Goal: Transaction & Acquisition: Purchase product/service

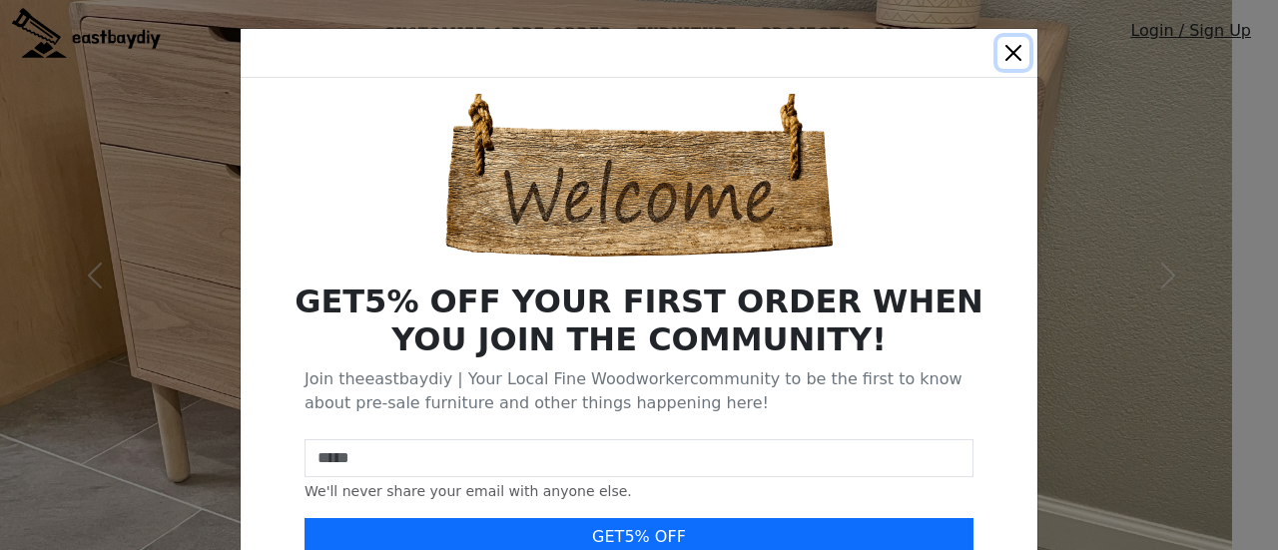
click at [1004, 54] on button "Close" at bounding box center [1013, 53] width 32 height 32
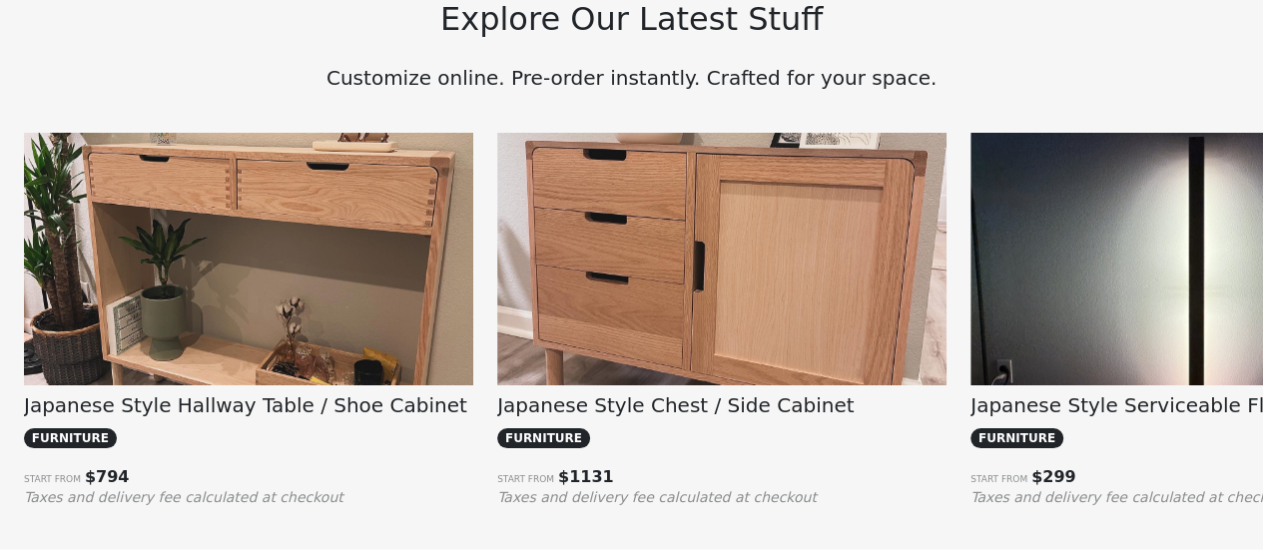
scroll to position [1370, 0]
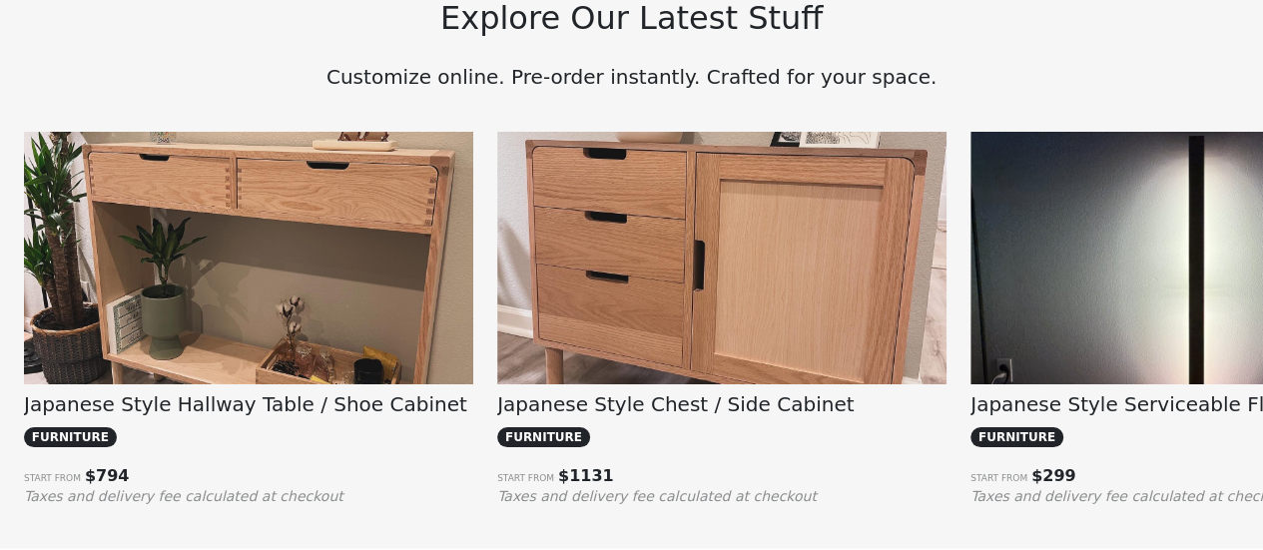
click at [279, 231] on img at bounding box center [248, 300] width 449 height 337
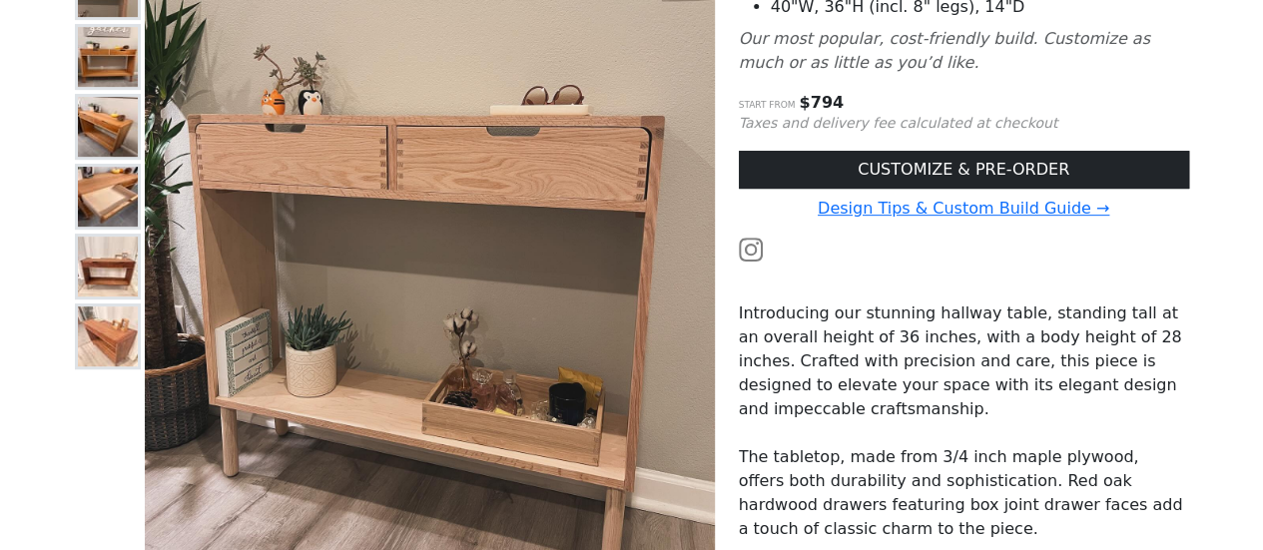
scroll to position [350, 0]
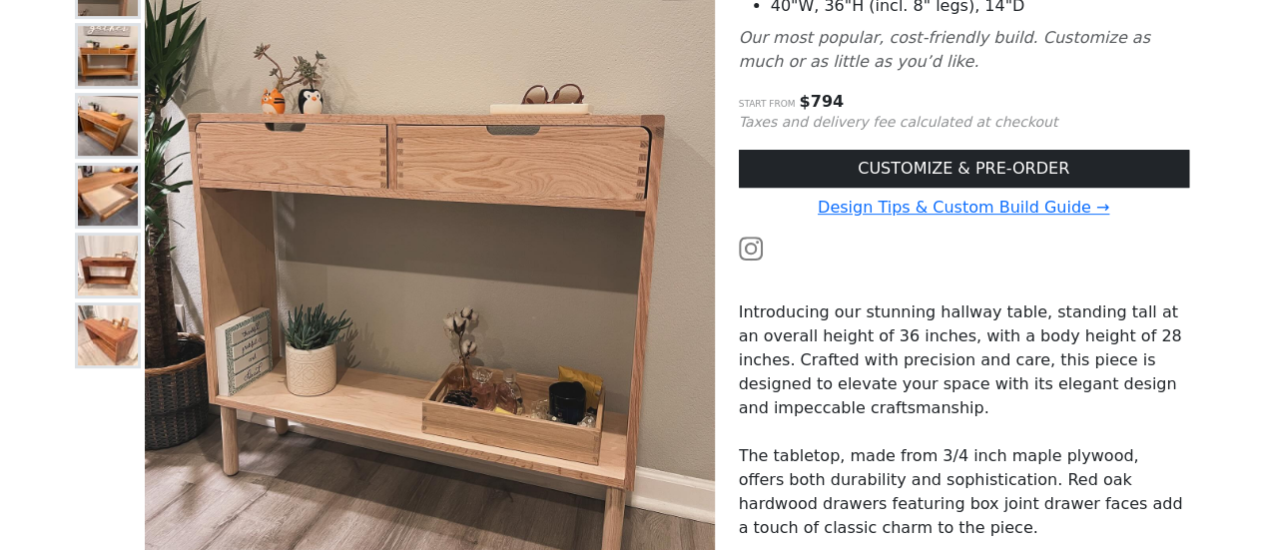
click at [118, 69] on img at bounding box center [108, 56] width 60 height 60
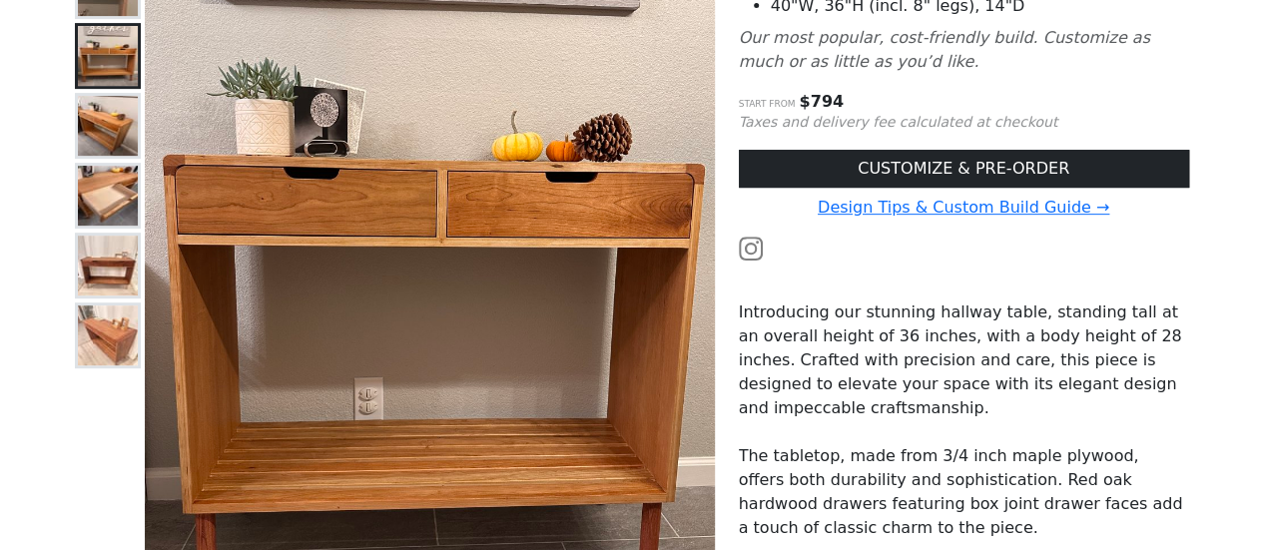
click at [100, 256] on img at bounding box center [108, 266] width 60 height 60
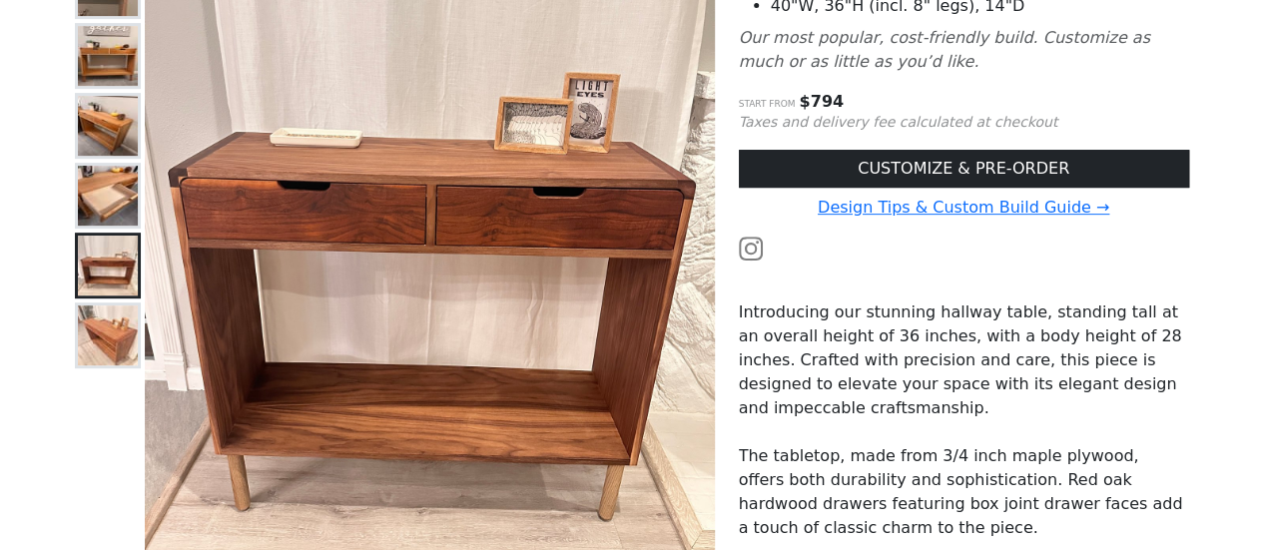
click at [91, 318] on img at bounding box center [108, 335] width 60 height 60
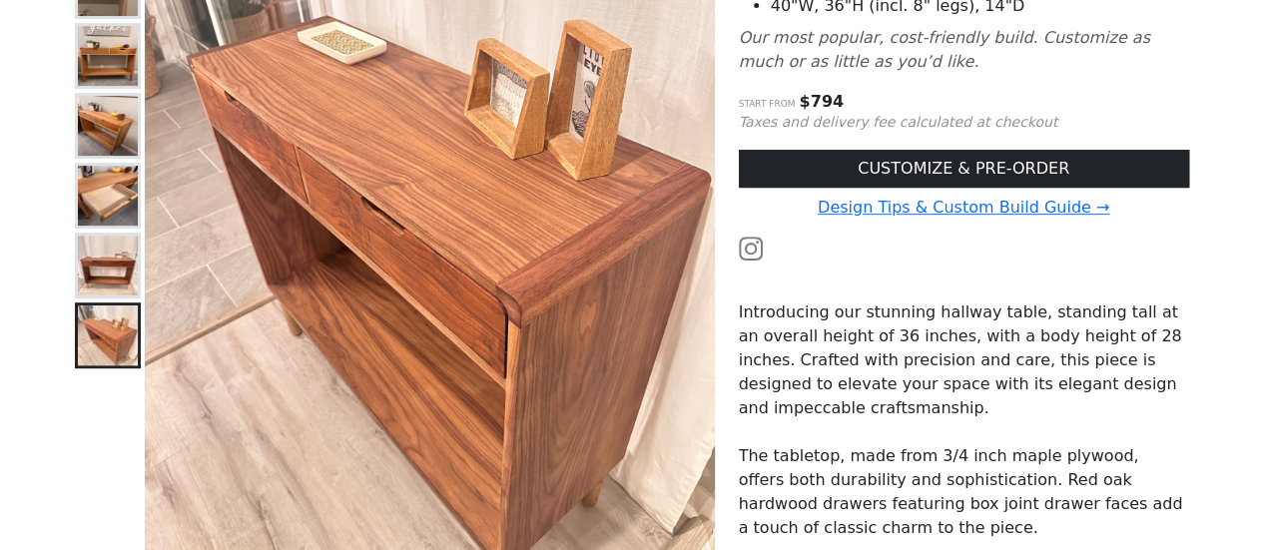
click at [91, 236] on img at bounding box center [108, 266] width 60 height 60
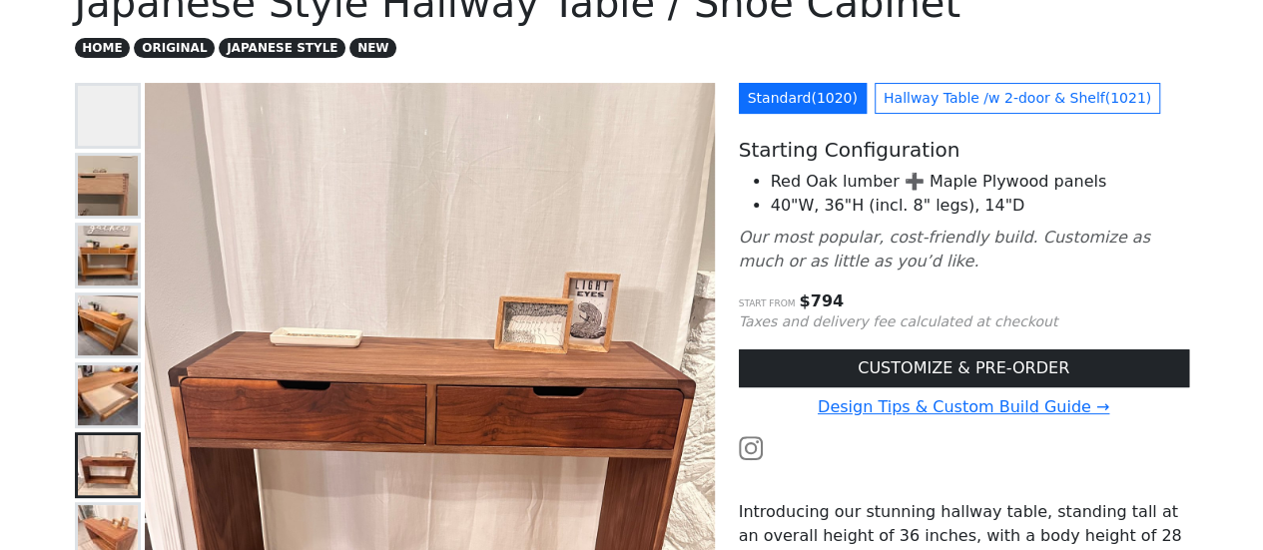
scroll to position [146, 0]
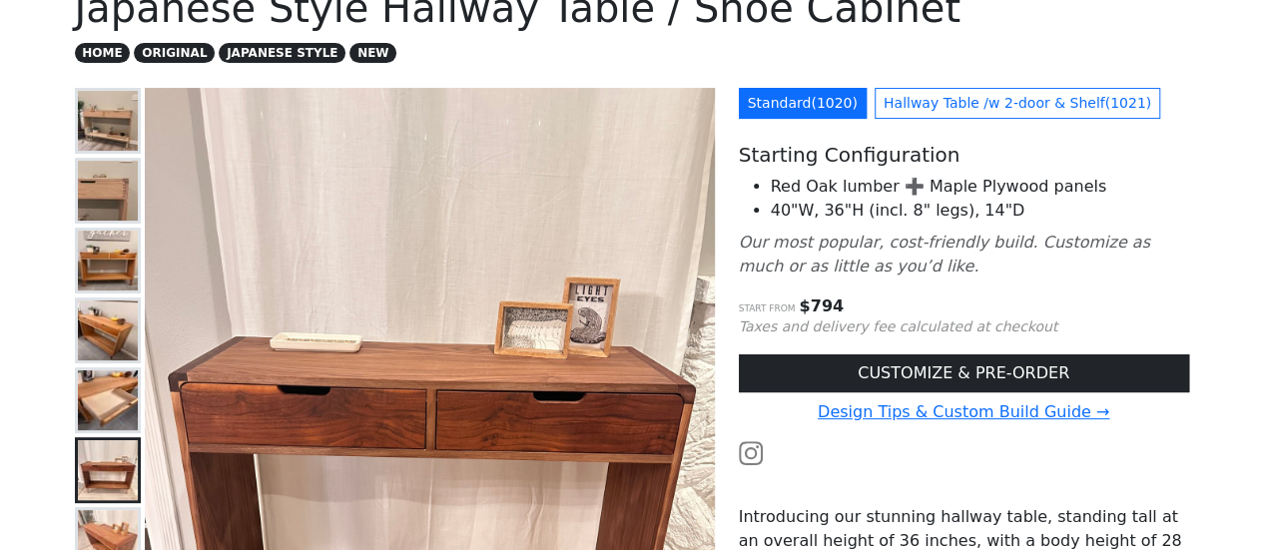
click at [106, 137] on img at bounding box center [108, 121] width 60 height 60
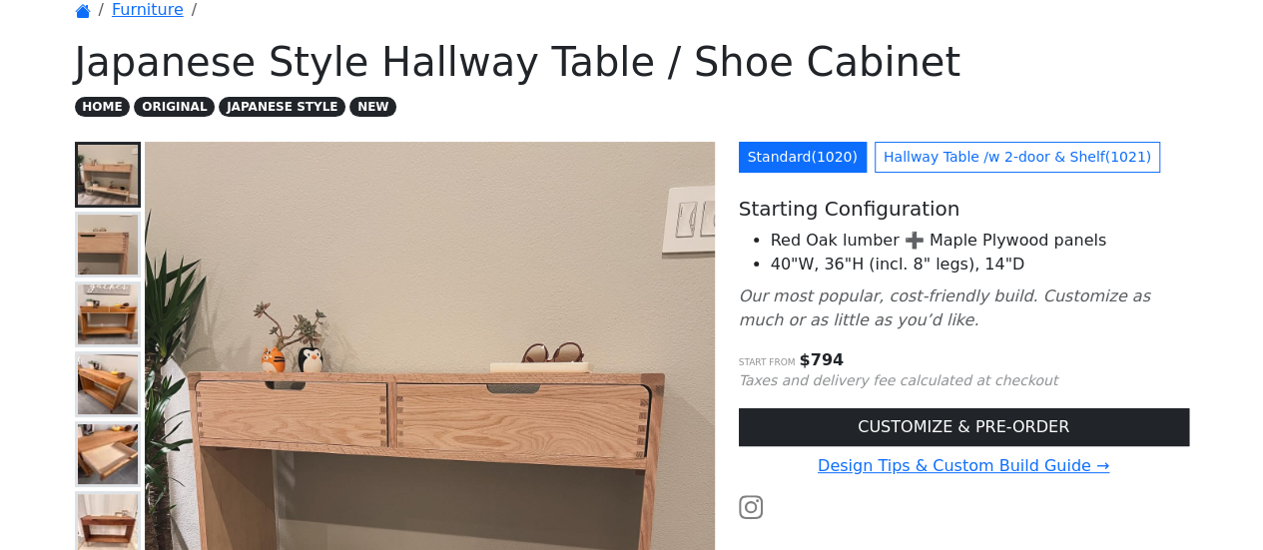
scroll to position [0, 0]
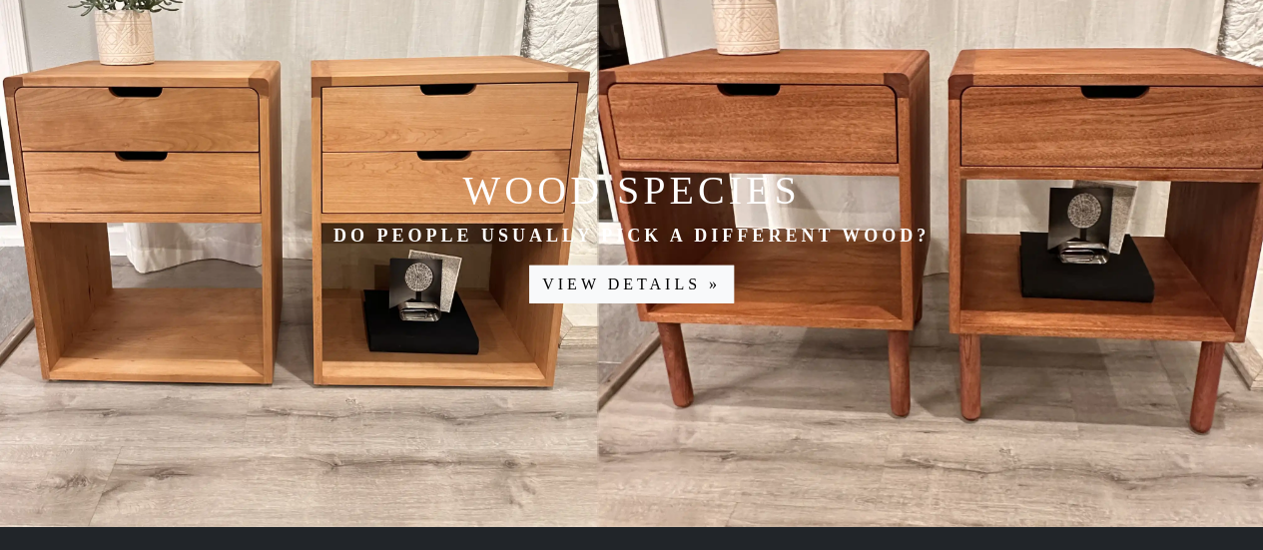
scroll to position [2702, 0]
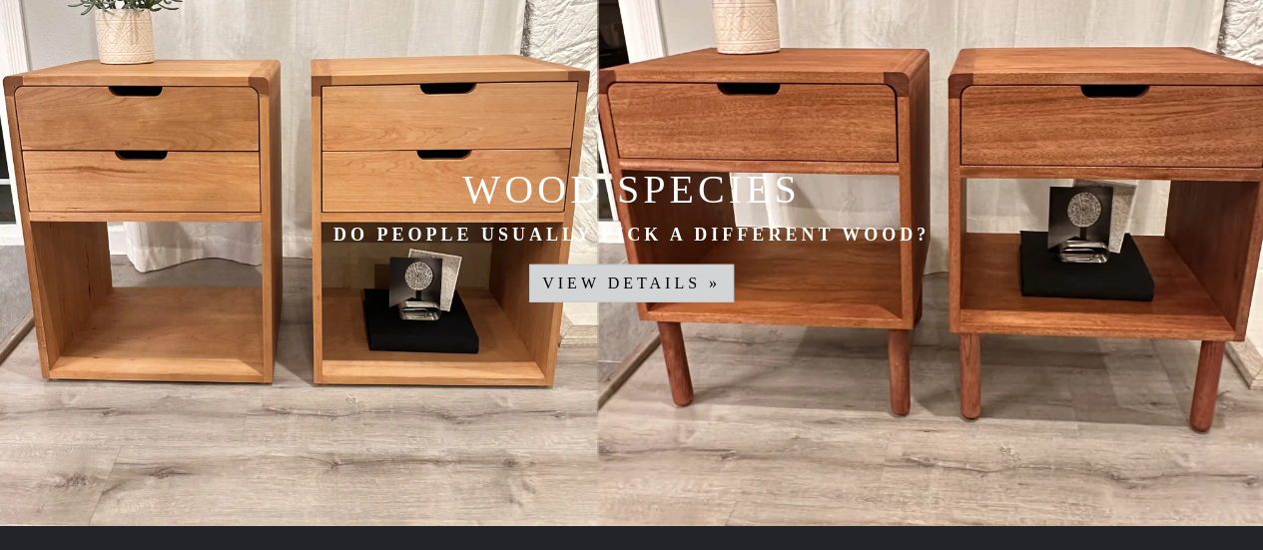
click at [571, 284] on link "View details »" at bounding box center [631, 284] width 205 height 38
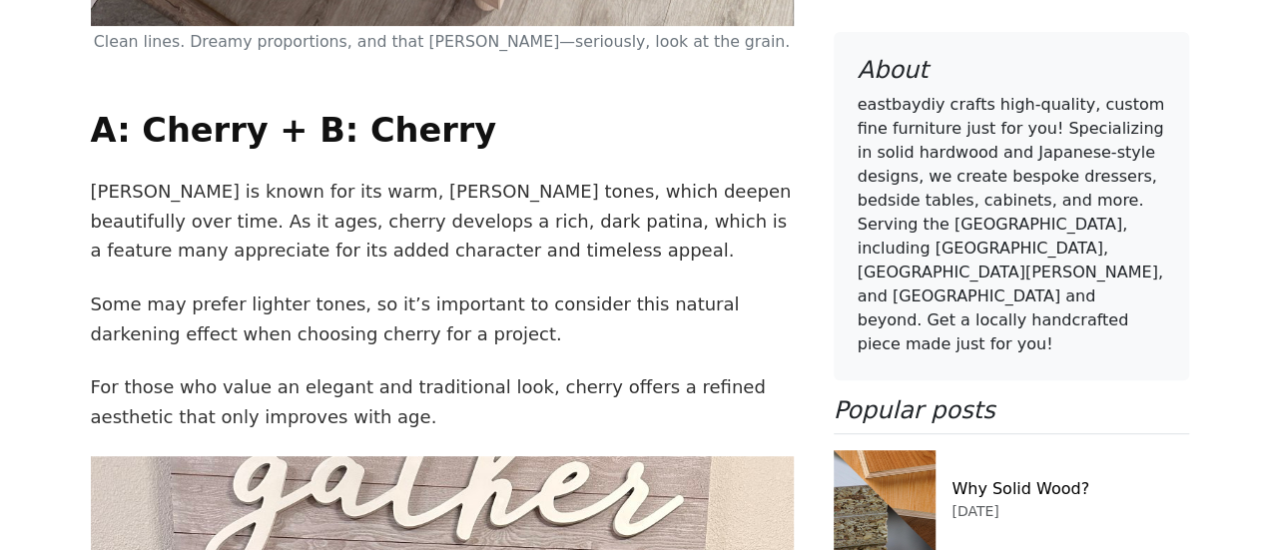
scroll to position [7836, 0]
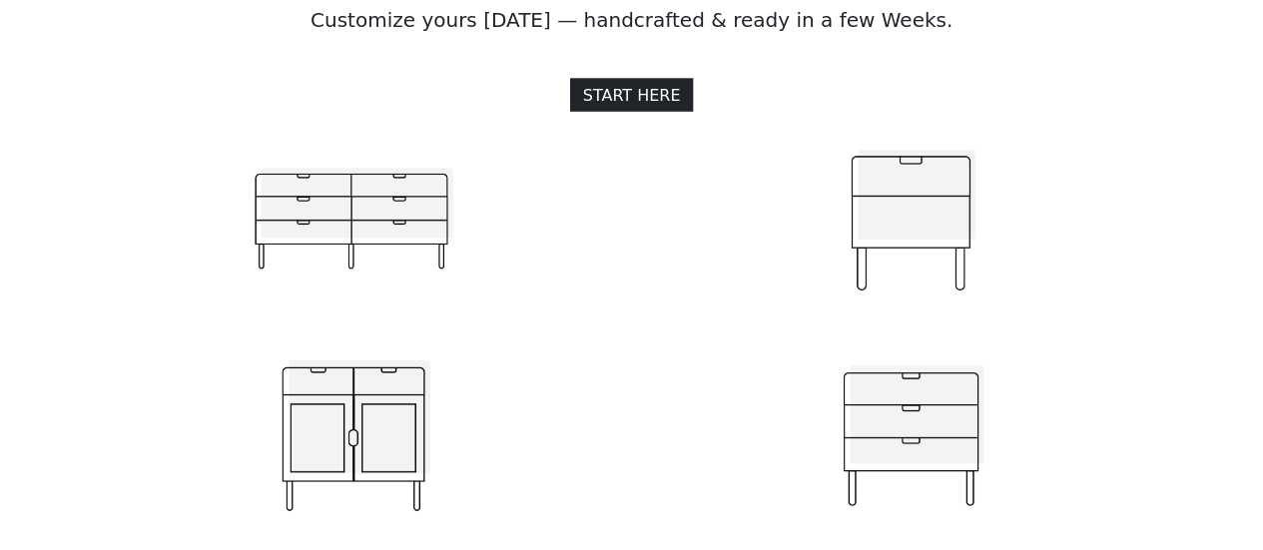
scroll to position [2001, 0]
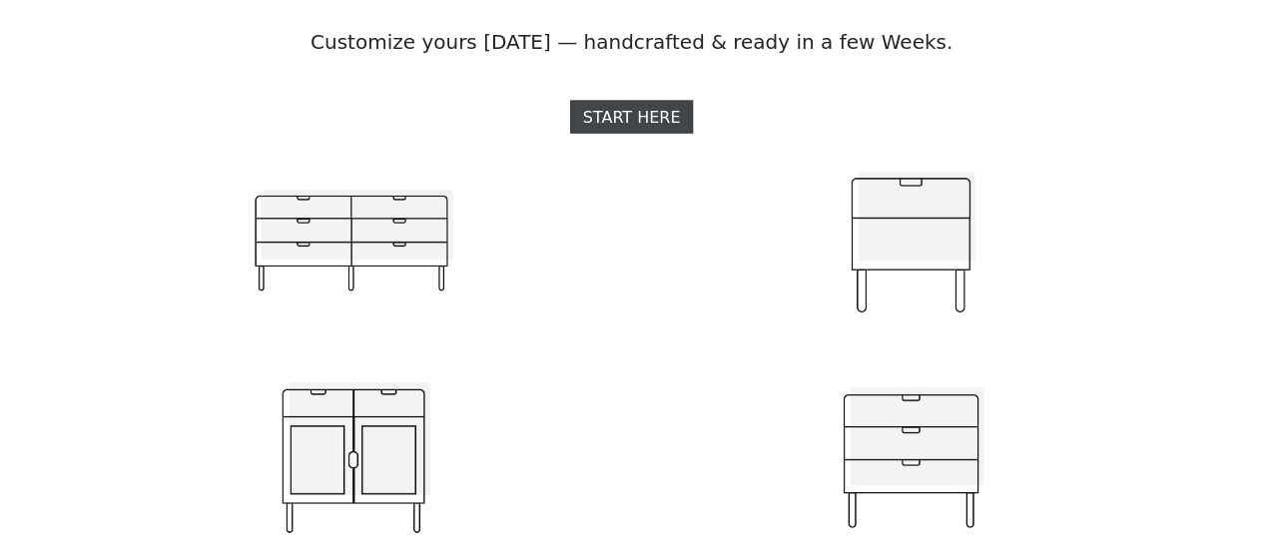
click at [609, 102] on link "START HERE" at bounding box center [632, 117] width 124 height 33
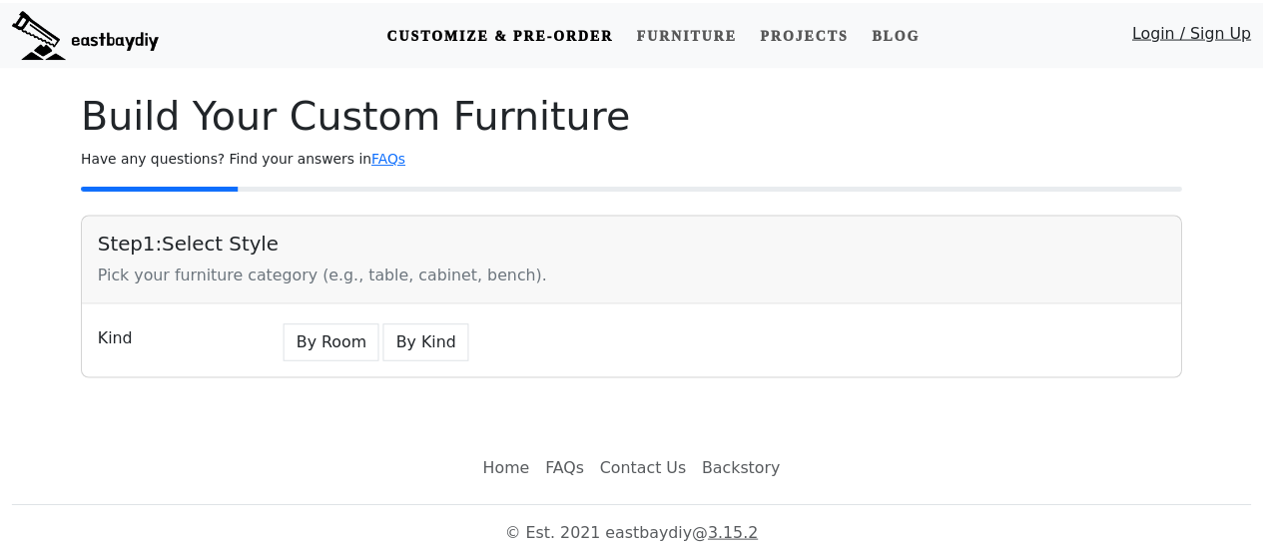
scroll to position [12, 0]
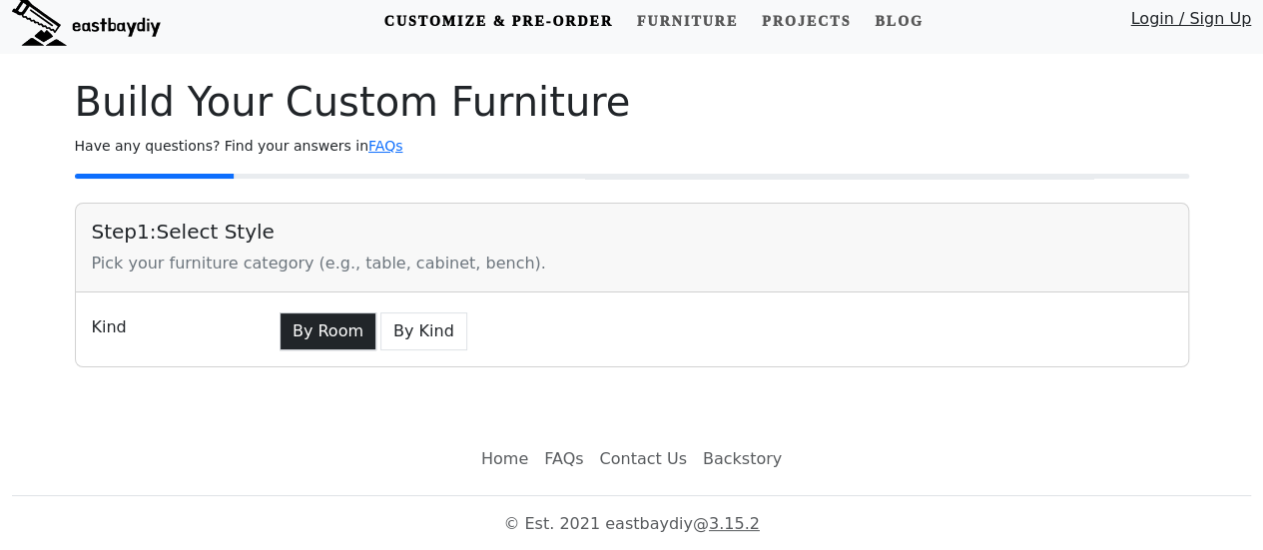
click at [332, 337] on button "By Room" at bounding box center [328, 331] width 97 height 38
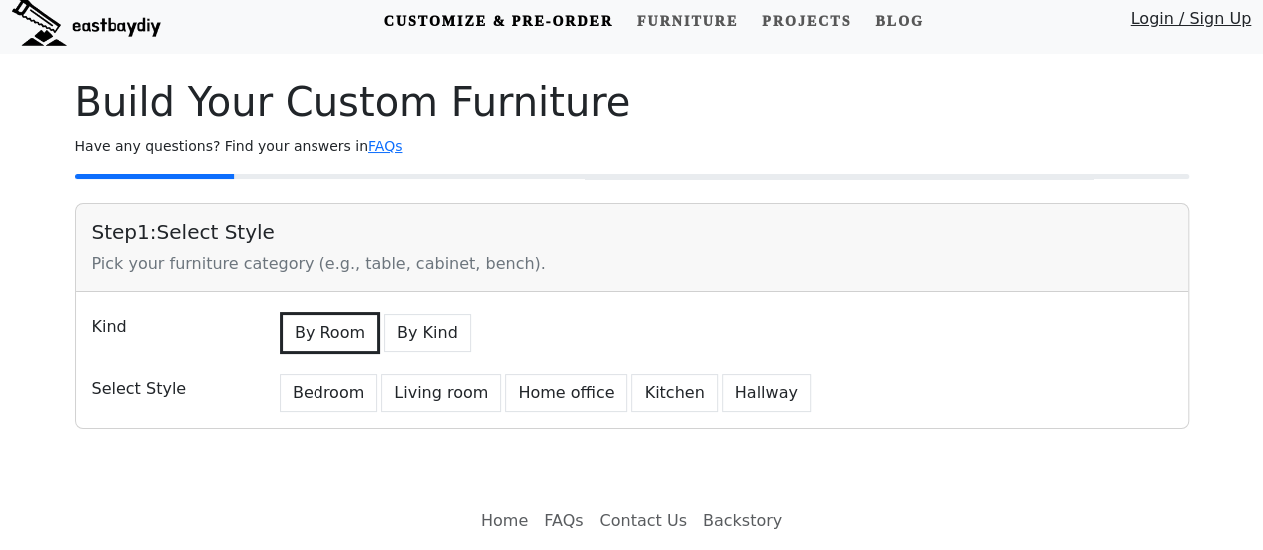
scroll to position [73, 0]
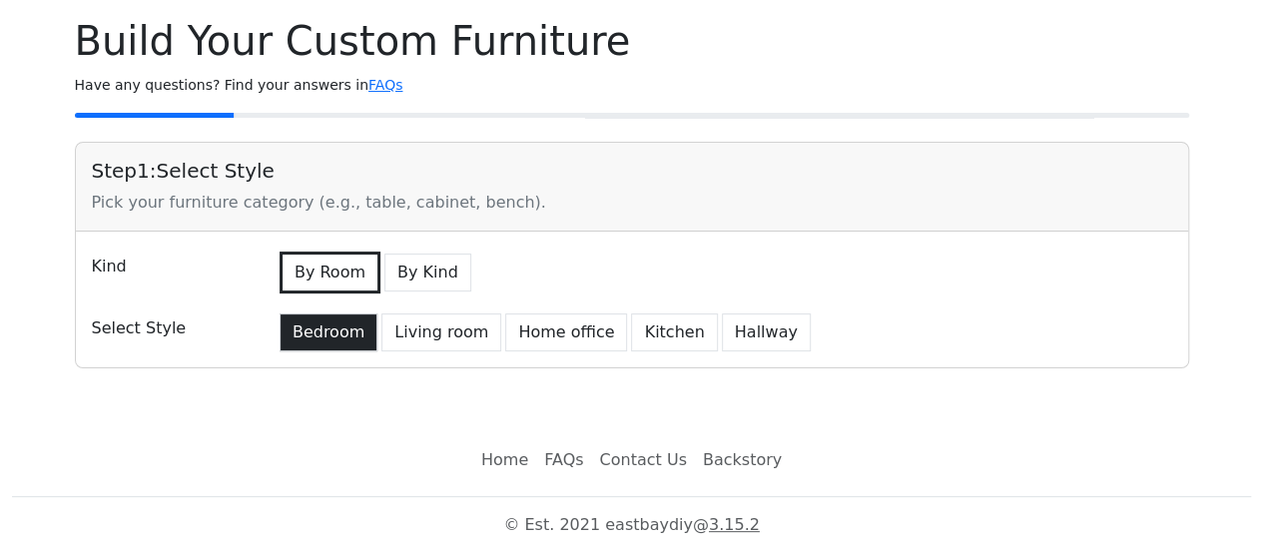
click at [321, 336] on button "Bedroom" at bounding box center [329, 332] width 98 height 38
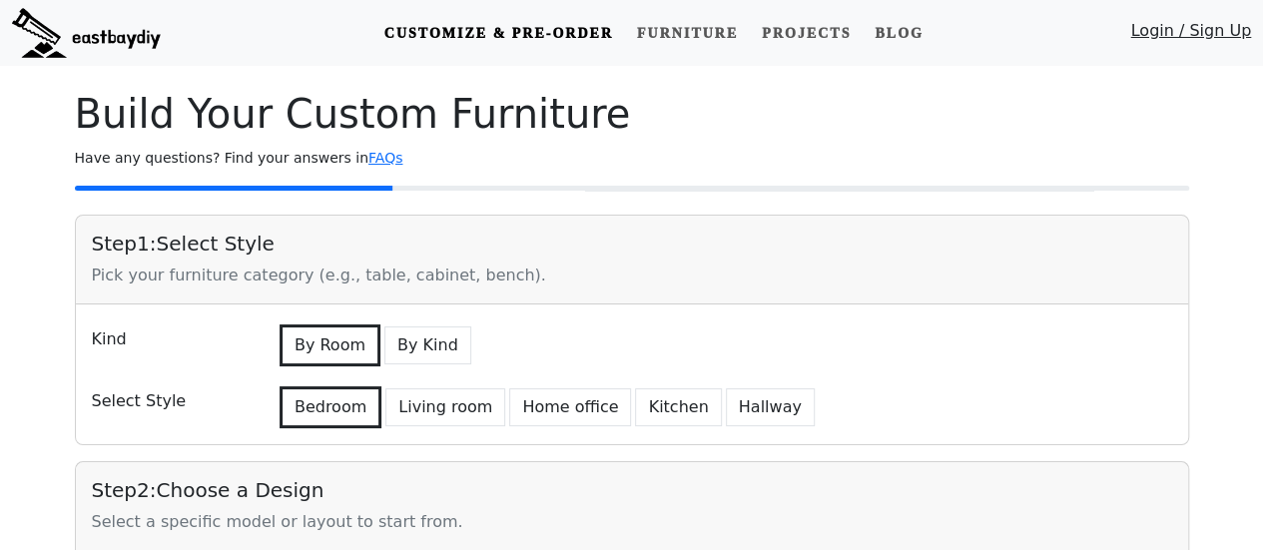
scroll to position [1, 0]
click at [443, 402] on button "Living room" at bounding box center [445, 406] width 120 height 38
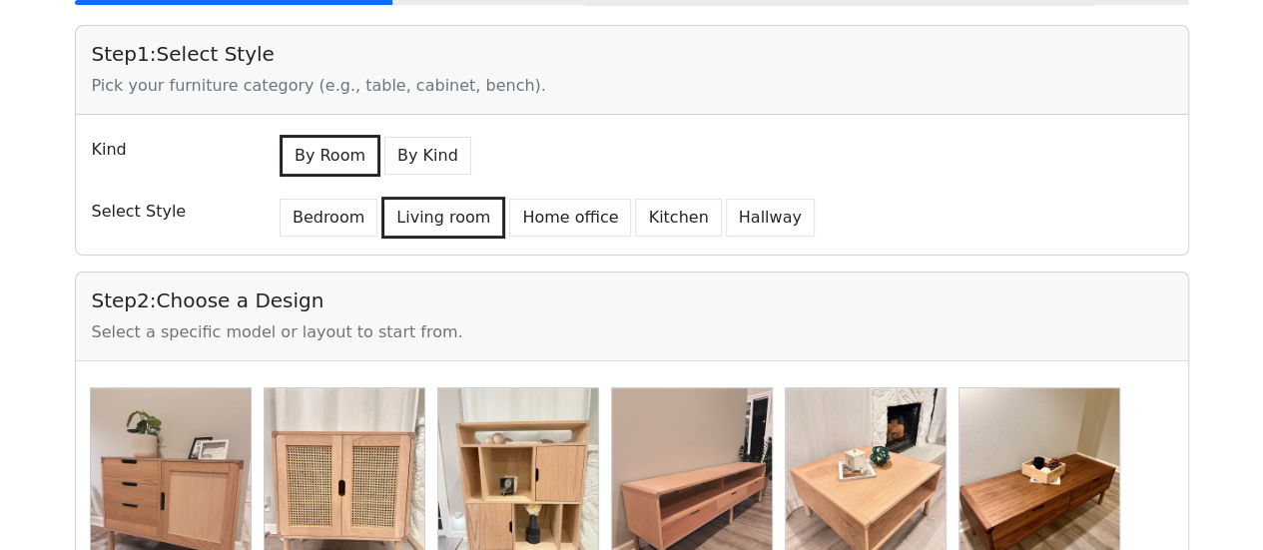
scroll to position [188, 0]
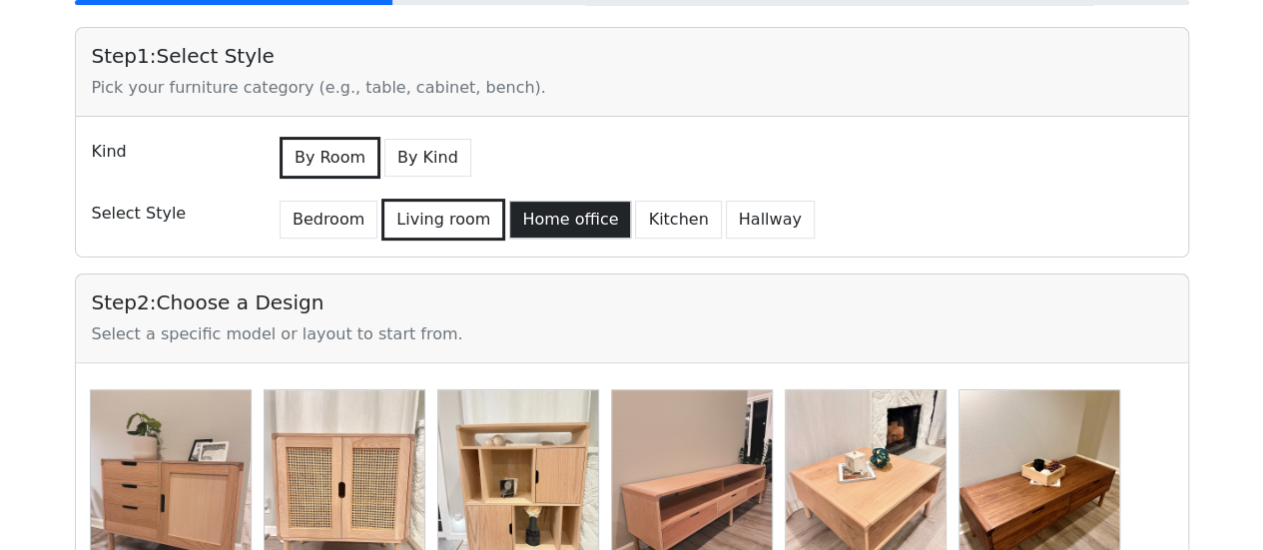
click at [543, 221] on button "Home office" at bounding box center [570, 220] width 122 height 38
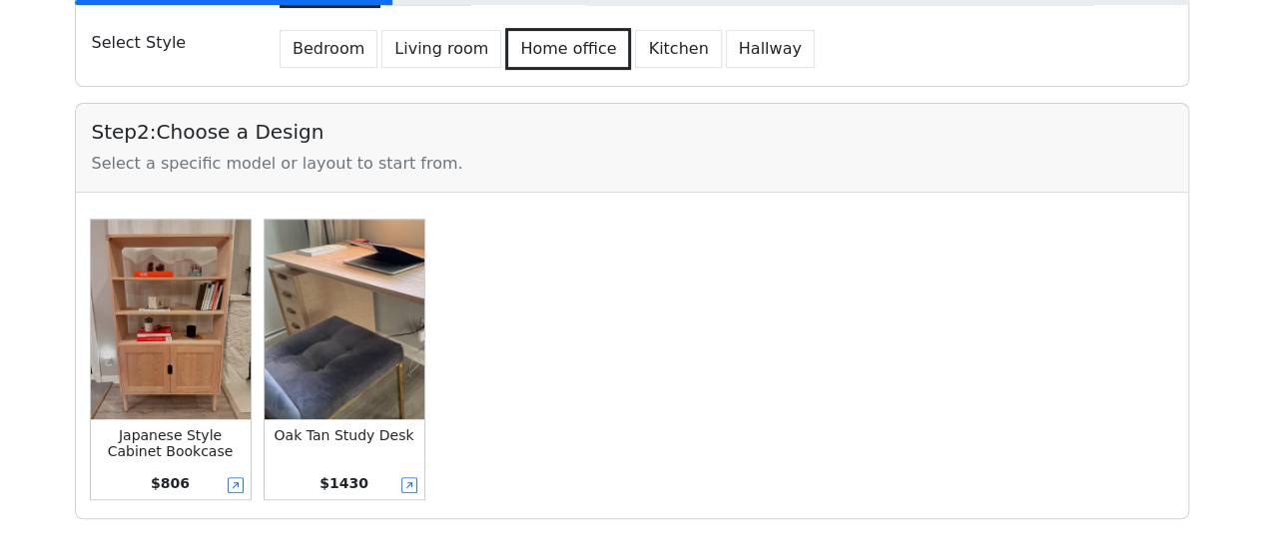
scroll to position [359, 0]
click at [163, 284] on img at bounding box center [171, 319] width 160 height 200
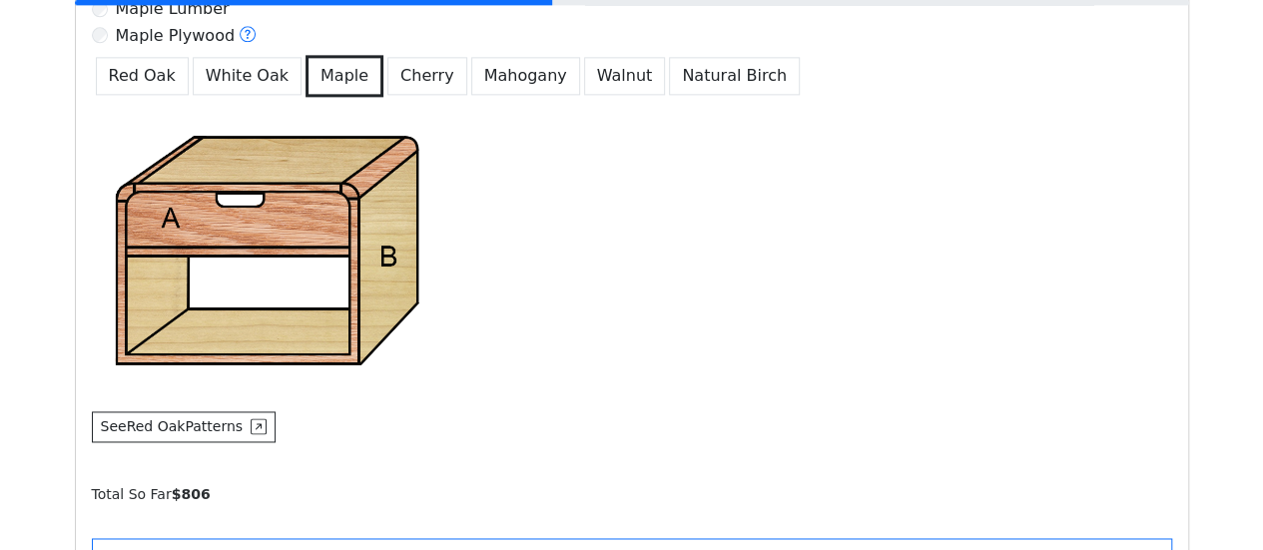
scroll to position [1238, 0]
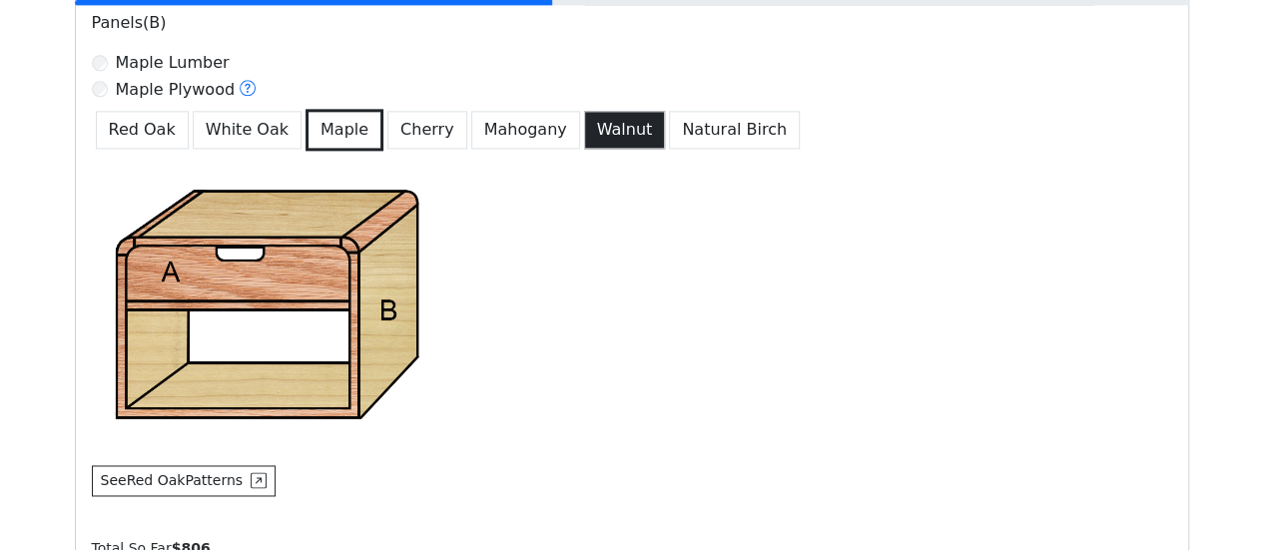
click at [585, 111] on button "Walnut" at bounding box center [625, 130] width 82 height 38
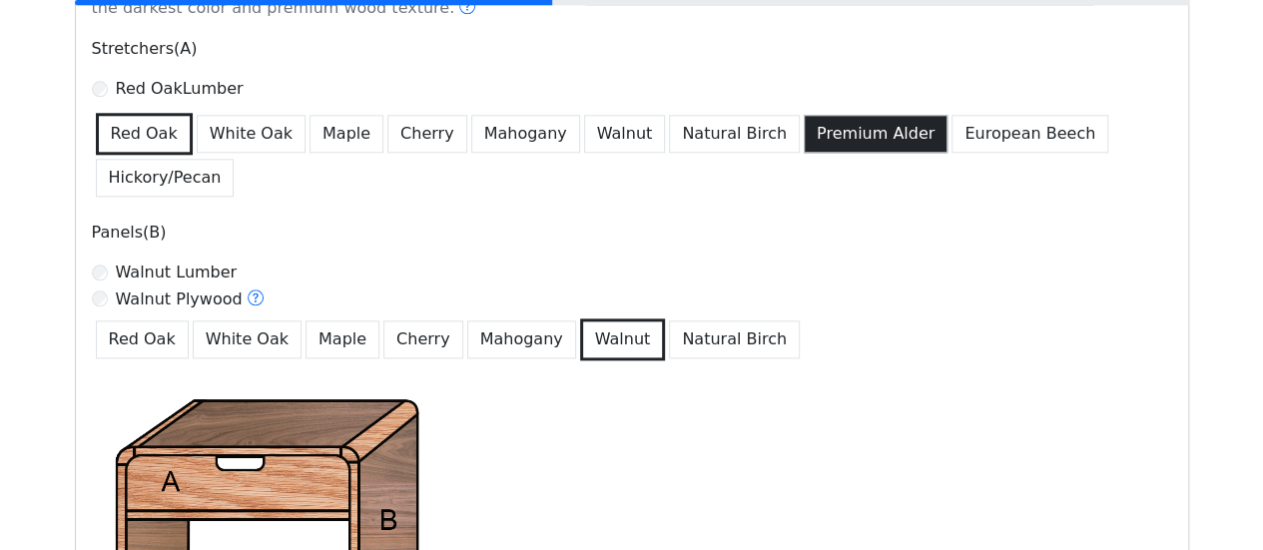
scroll to position [1026, 0]
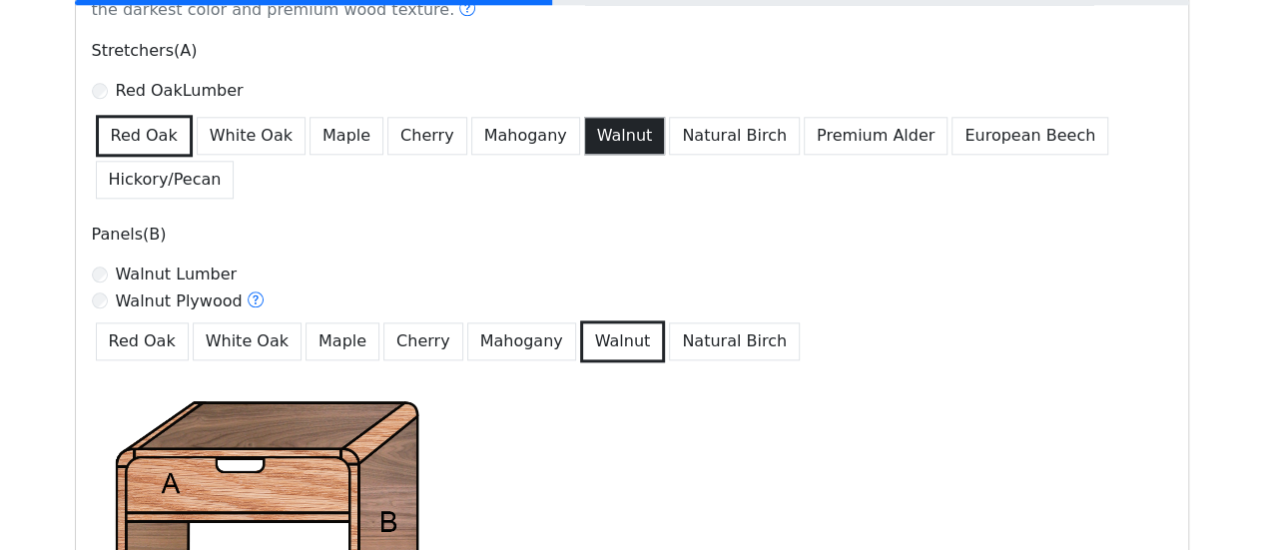
click at [587, 135] on button "Walnut" at bounding box center [625, 136] width 82 height 38
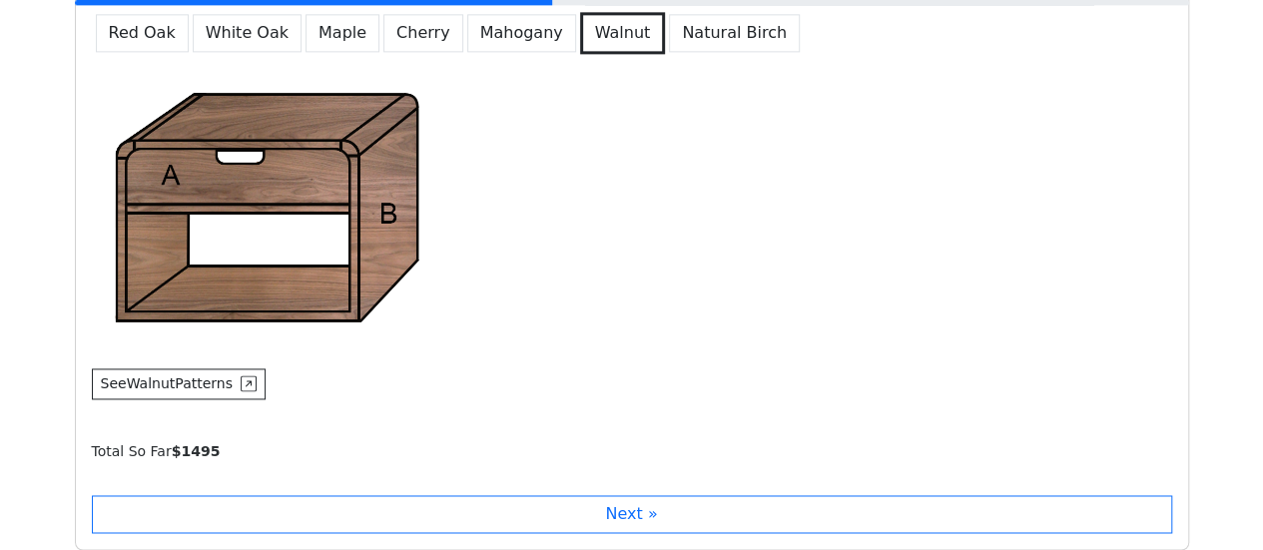
scroll to position [1472, 0]
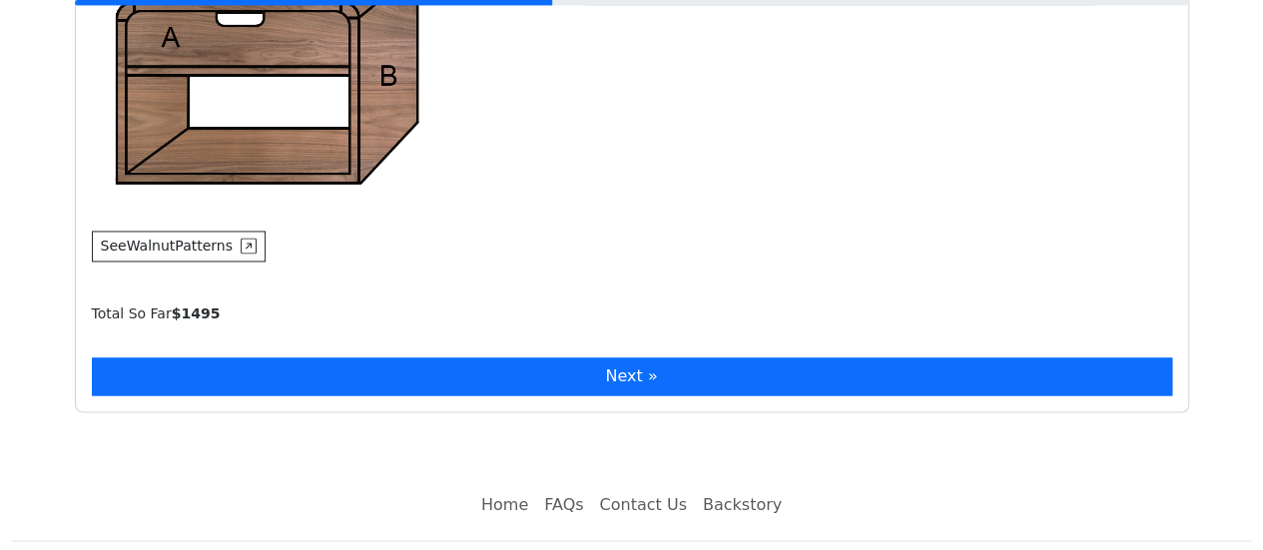
click at [613, 357] on button "Next »" at bounding box center [632, 376] width 1080 height 38
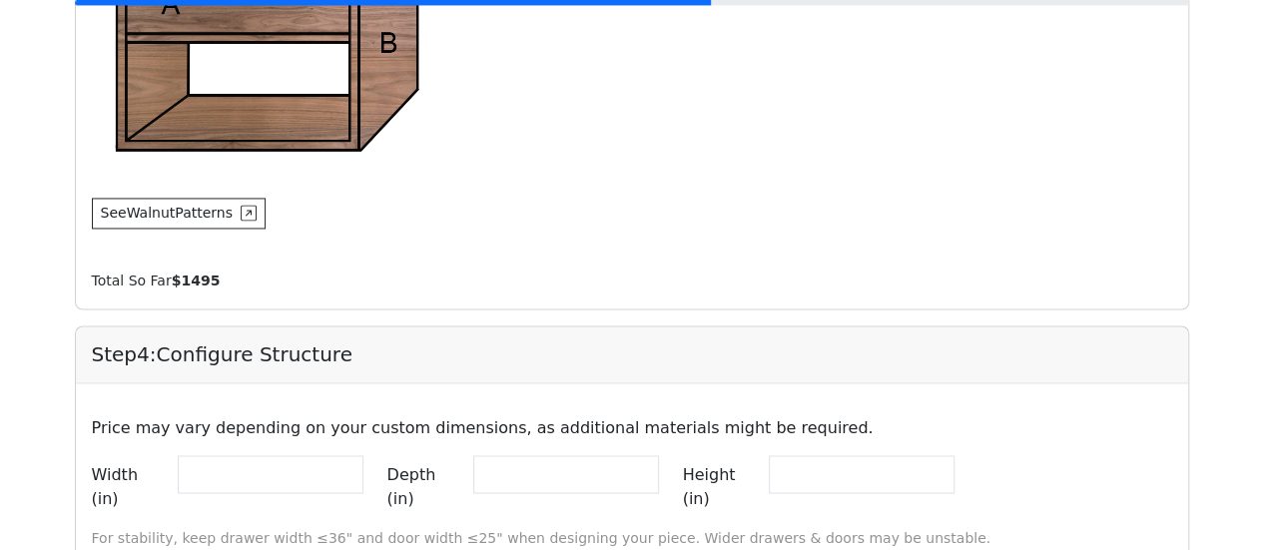
scroll to position [1860, 0]
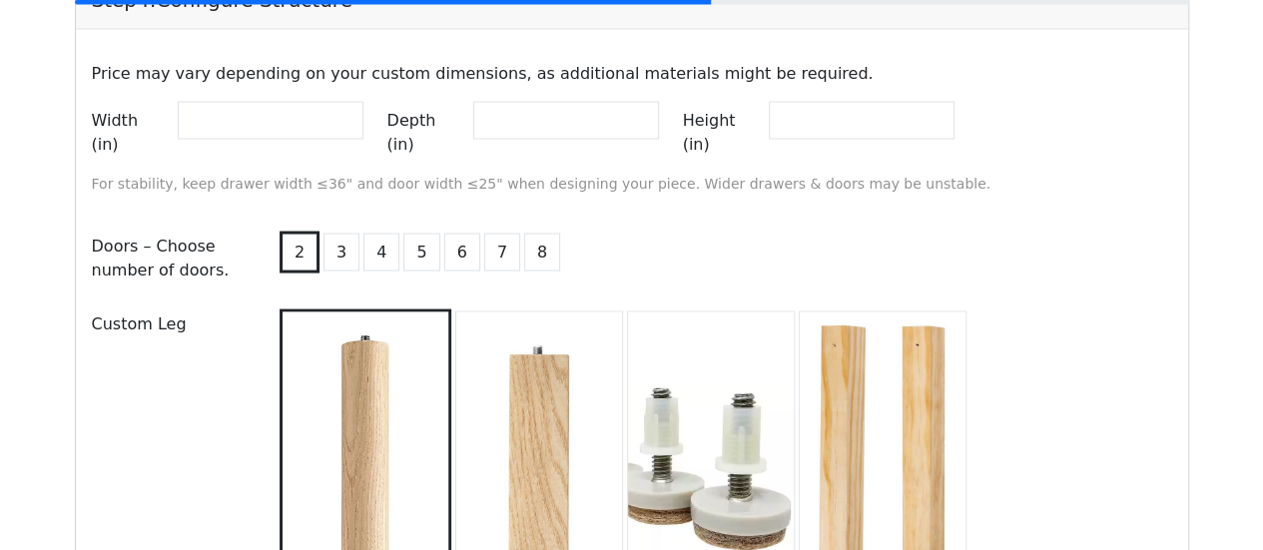
click at [297, 231] on button "2" at bounding box center [300, 252] width 40 height 42
click at [336, 233] on button "3" at bounding box center [341, 252] width 36 height 38
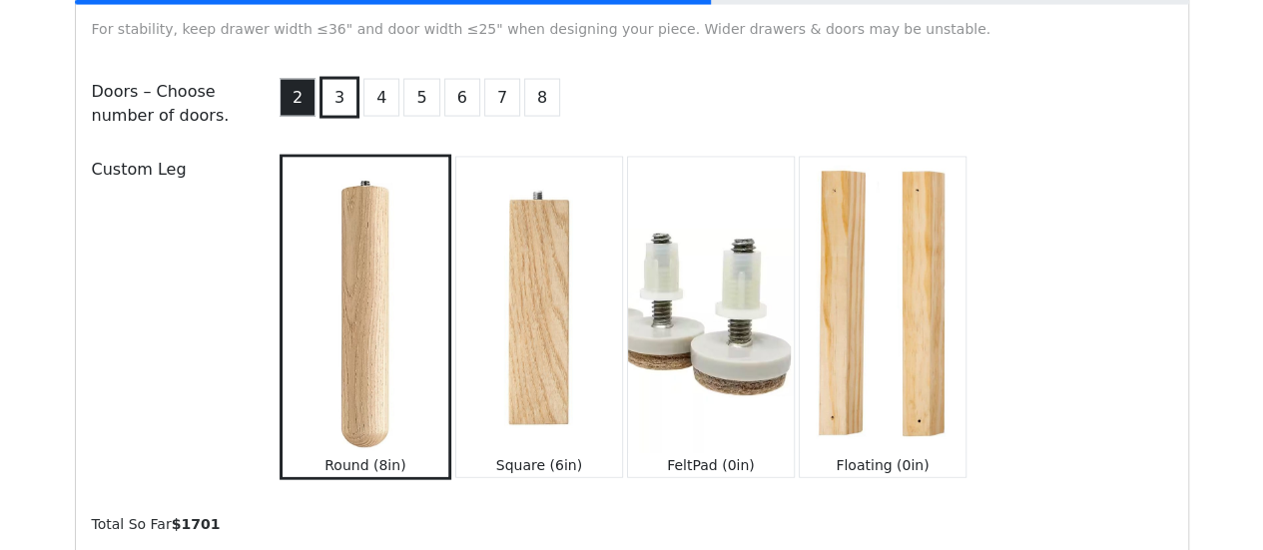
scroll to position [2015, 0]
click at [295, 78] on button "2" at bounding box center [298, 97] width 36 height 38
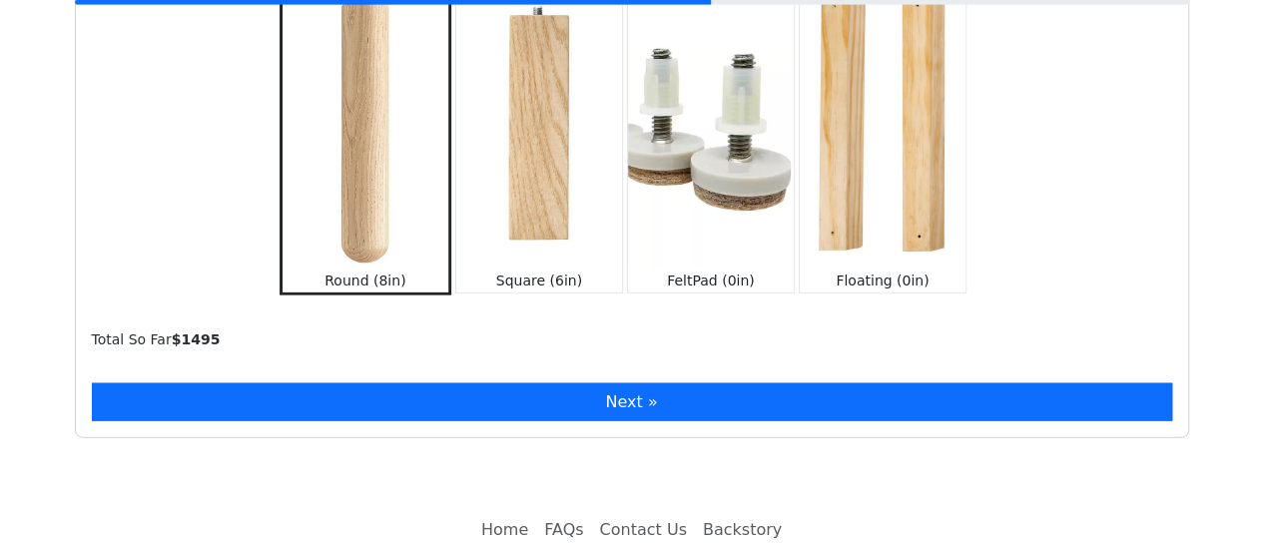
click at [400, 383] on button "Next »" at bounding box center [632, 402] width 1080 height 38
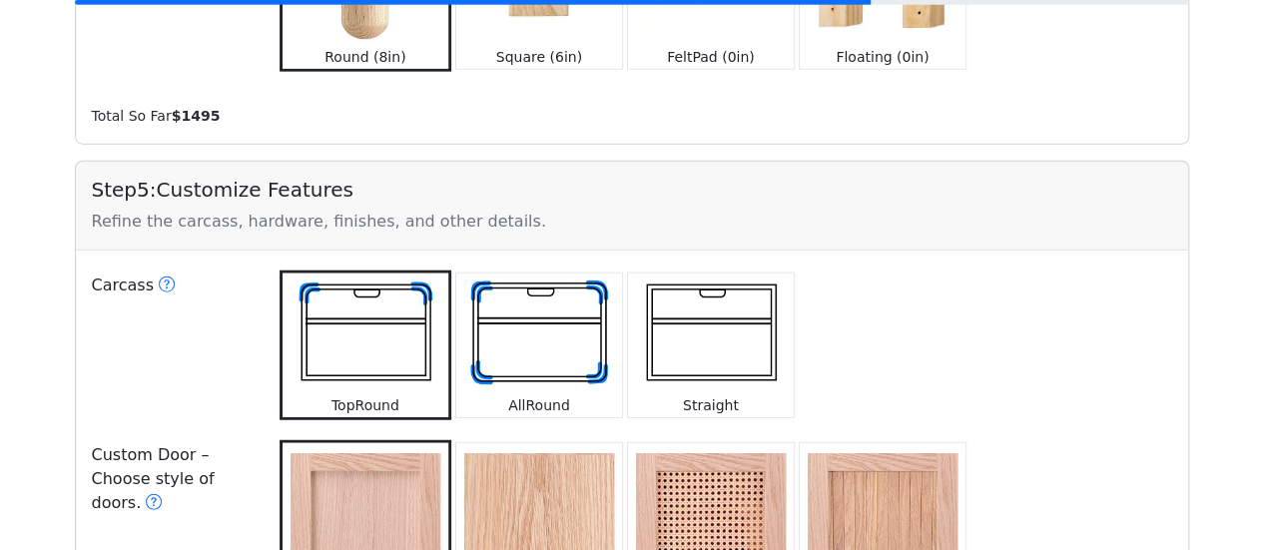
scroll to position [2512, 0]
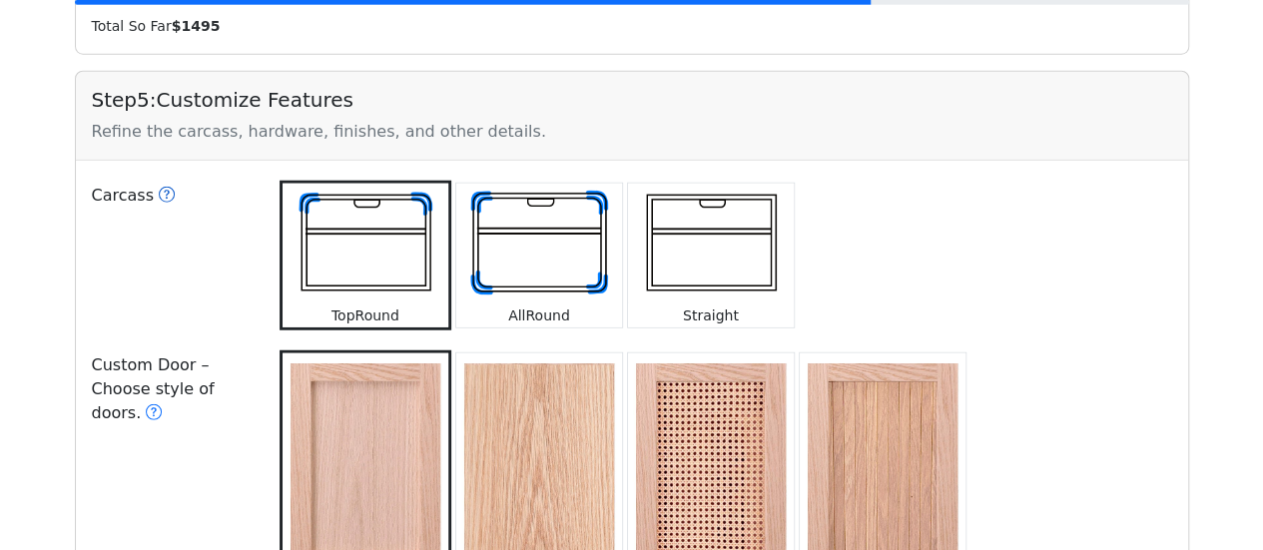
click at [159, 187] on icon at bounding box center [167, 195] width 16 height 16
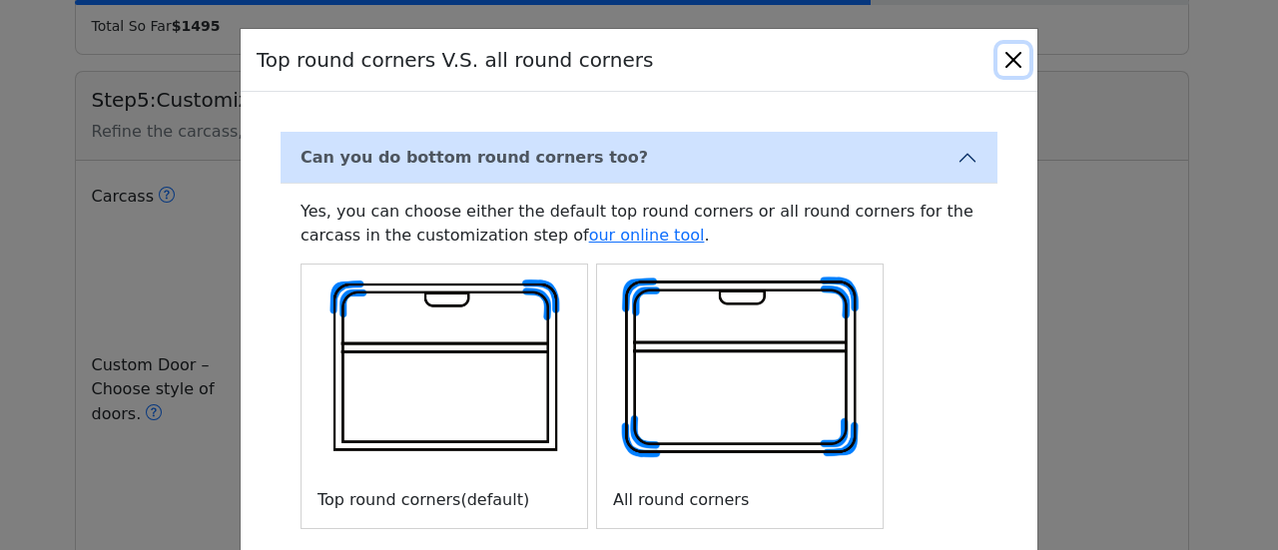
click at [1011, 52] on button "Close" at bounding box center [1013, 60] width 32 height 32
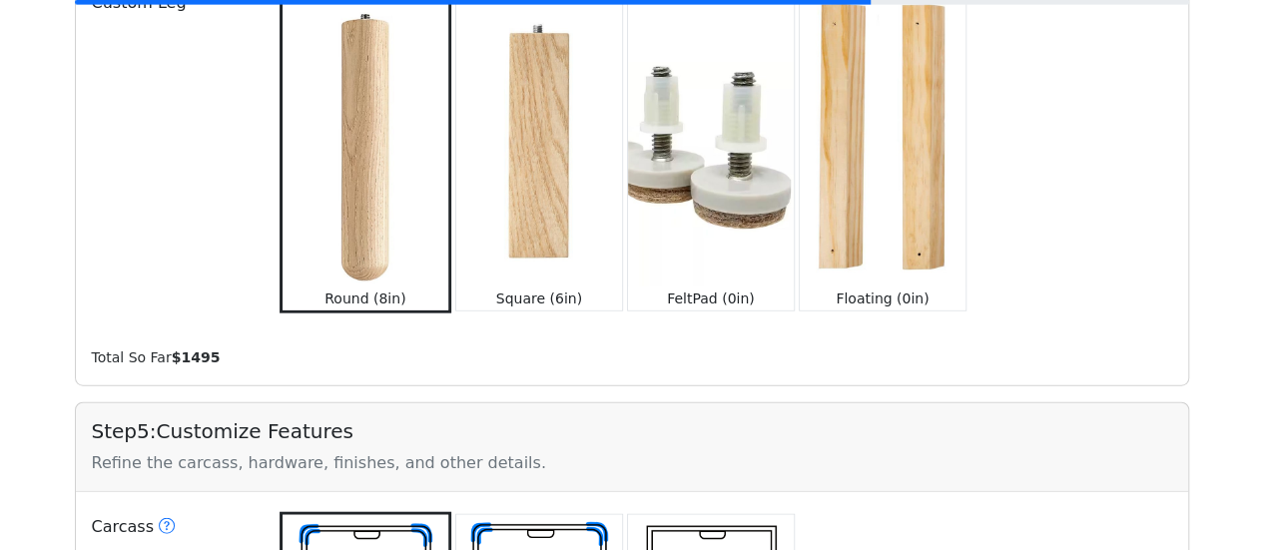
scroll to position [2553, 0]
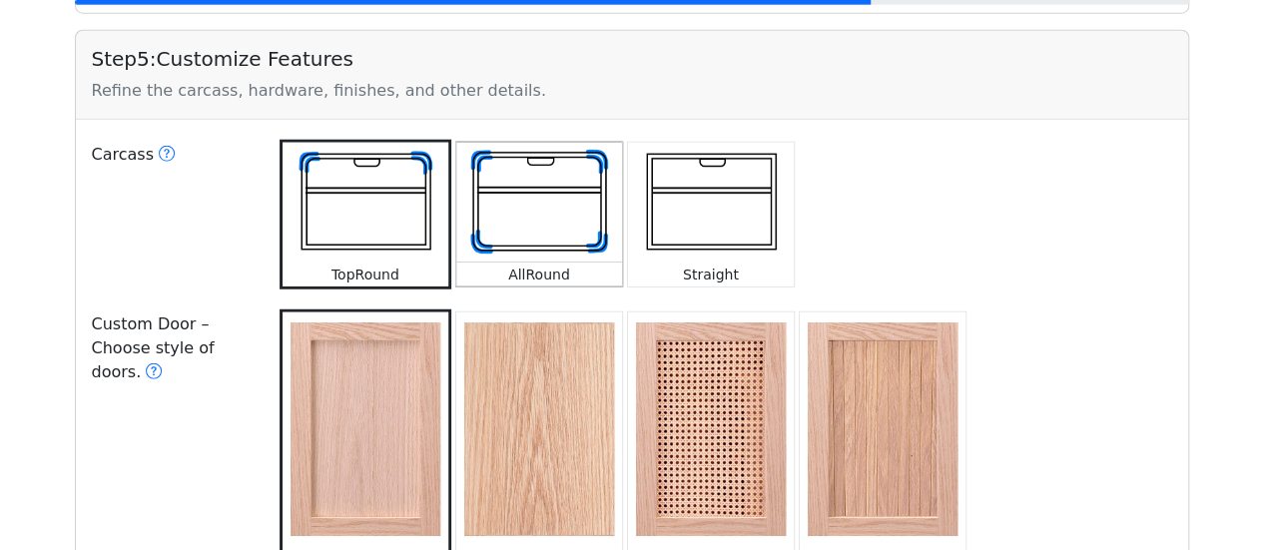
click at [578, 143] on img at bounding box center [539, 203] width 166 height 121
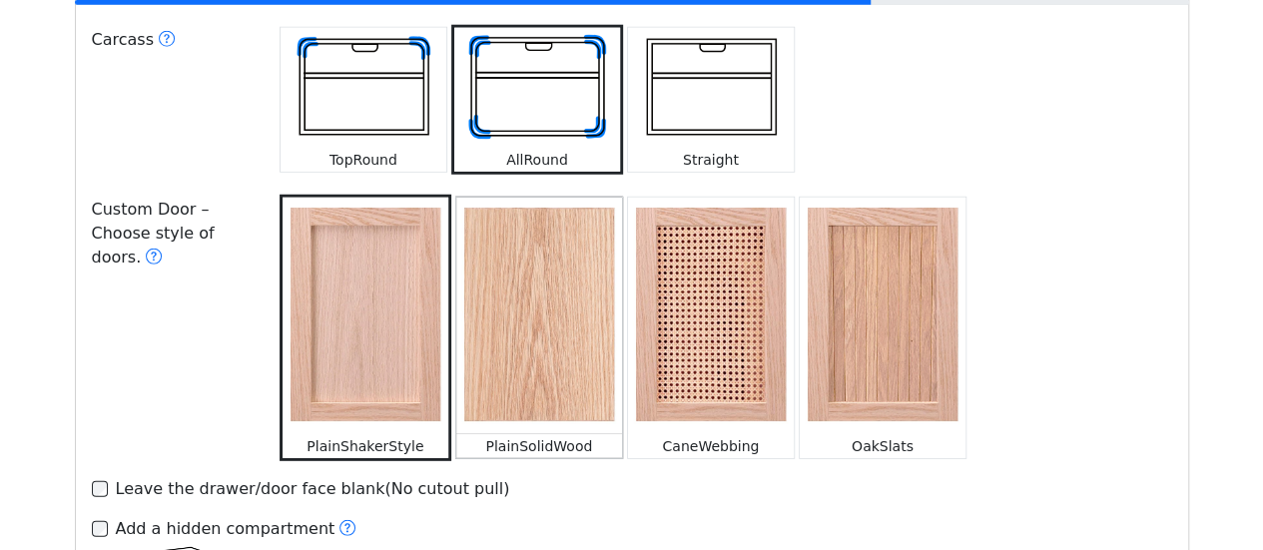
scroll to position [2668, 0]
click at [673, 261] on img at bounding box center [711, 315] width 166 height 237
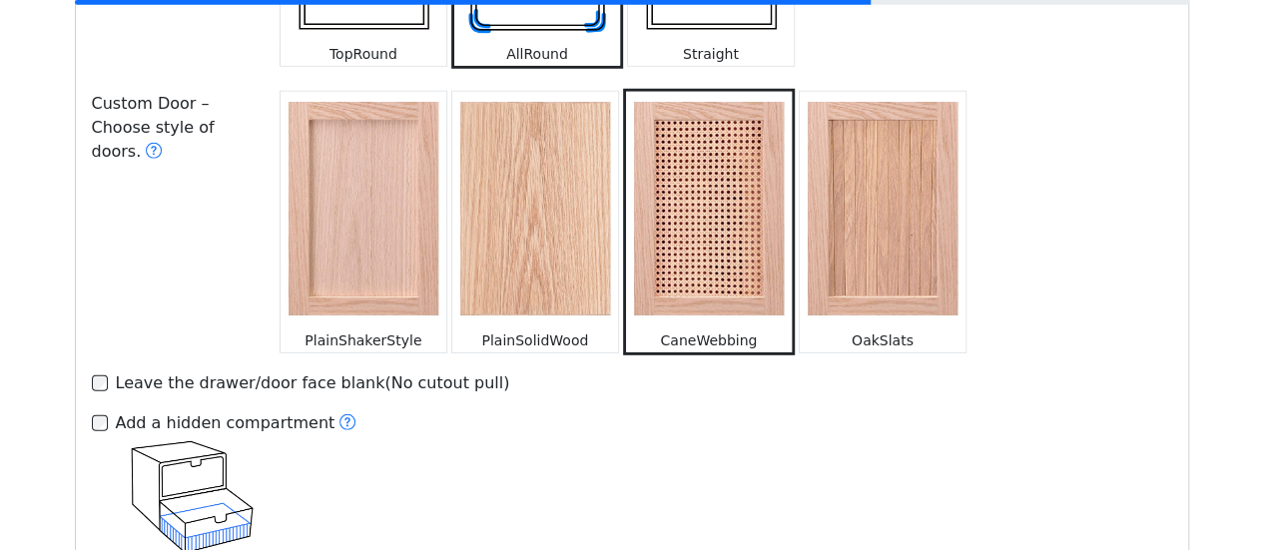
scroll to position [2774, 0]
click at [851, 91] on img at bounding box center [883, 209] width 166 height 237
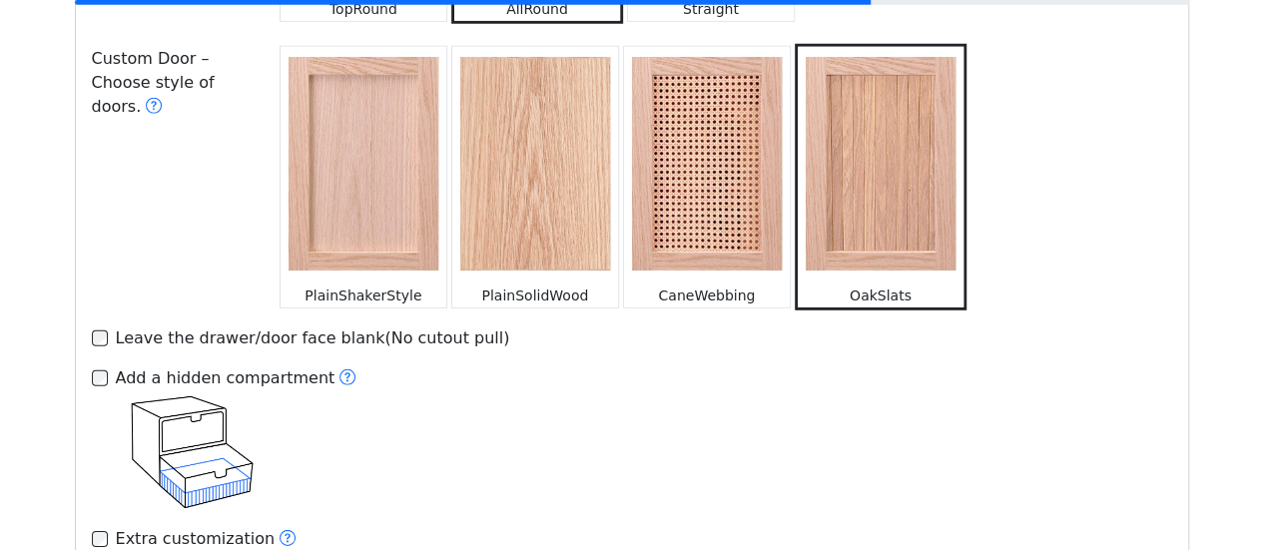
scroll to position [2777, 0]
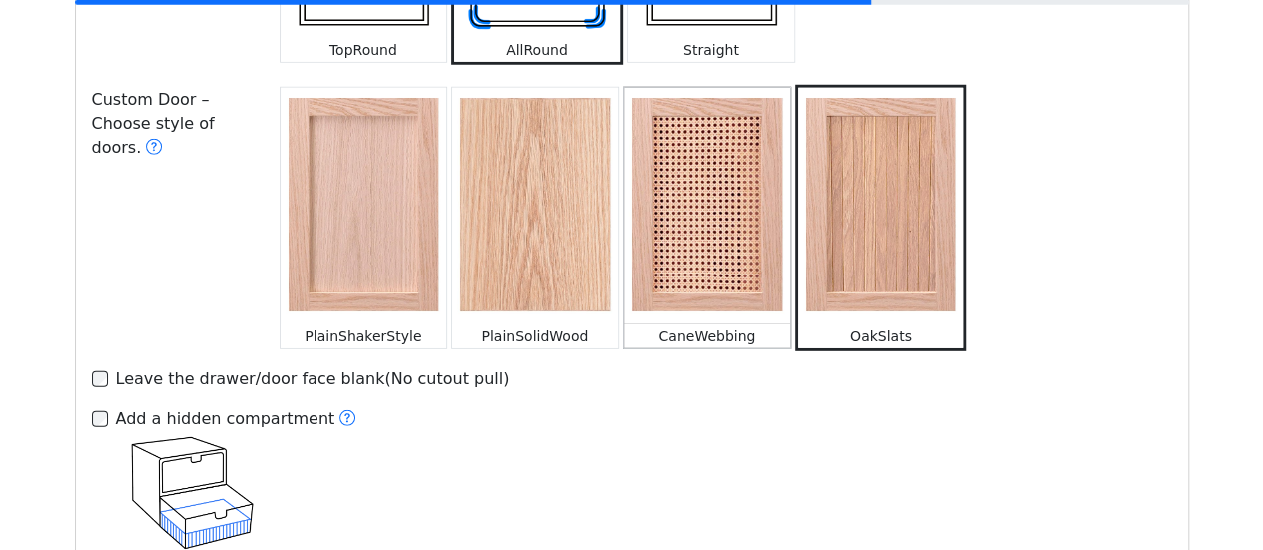
click at [713, 111] on img at bounding box center [707, 206] width 166 height 237
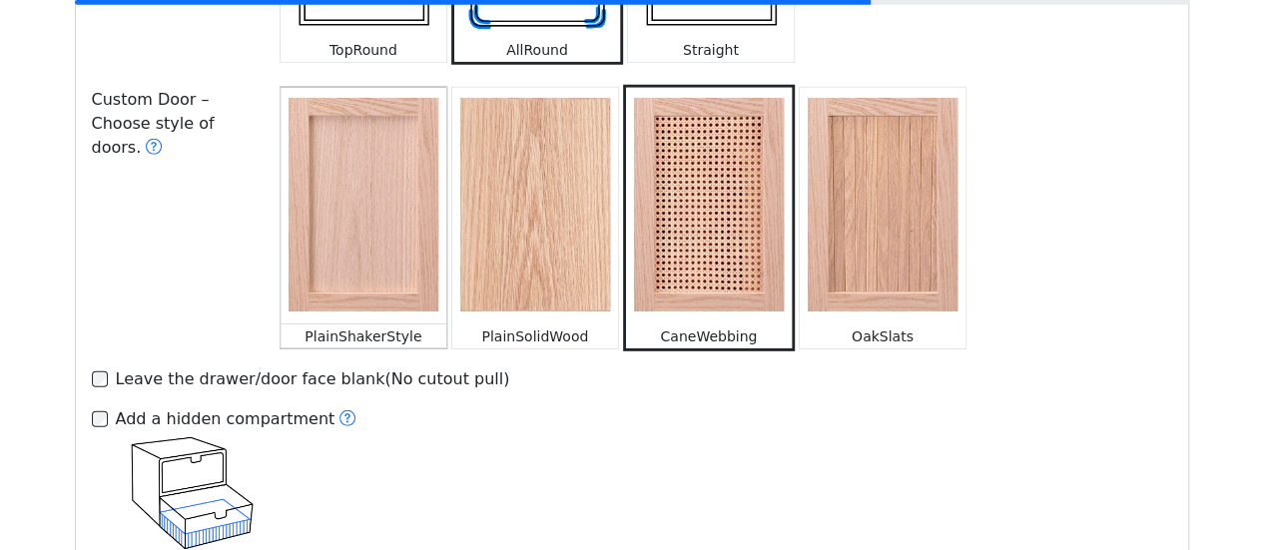
click at [359, 160] on img at bounding box center [364, 206] width 166 height 237
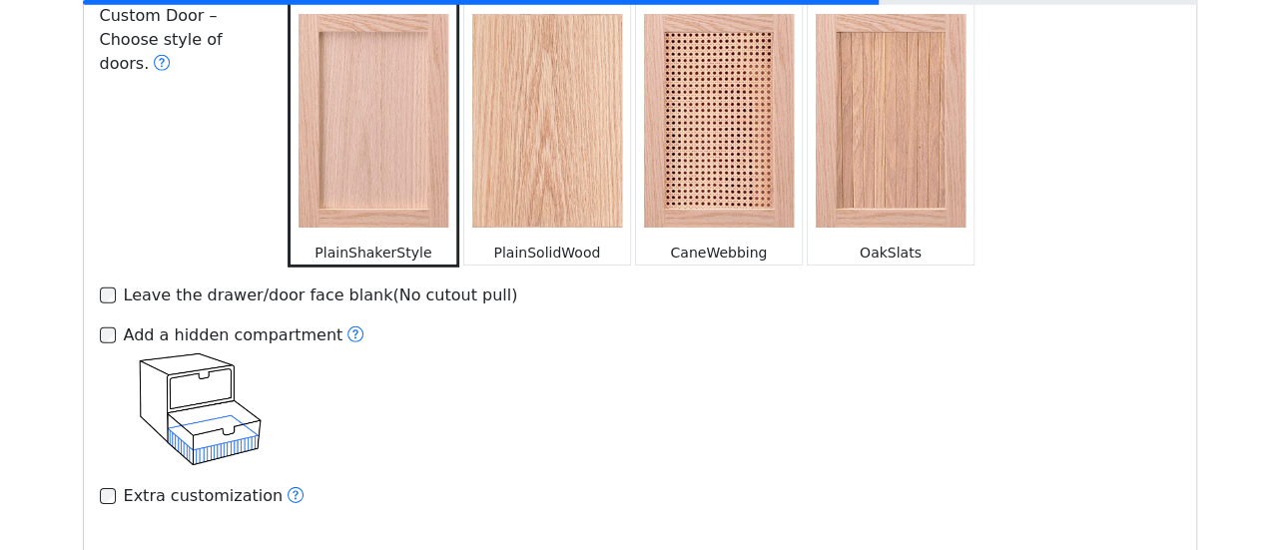
scroll to position [2862, 0]
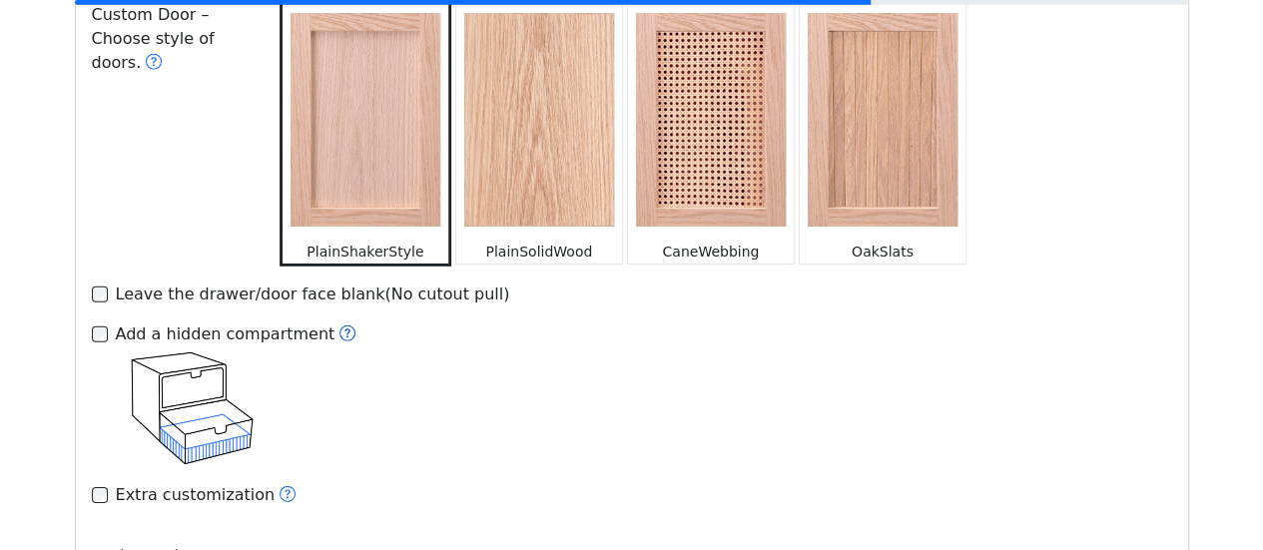
click at [339, 325] on icon at bounding box center [347, 333] width 16 height 16
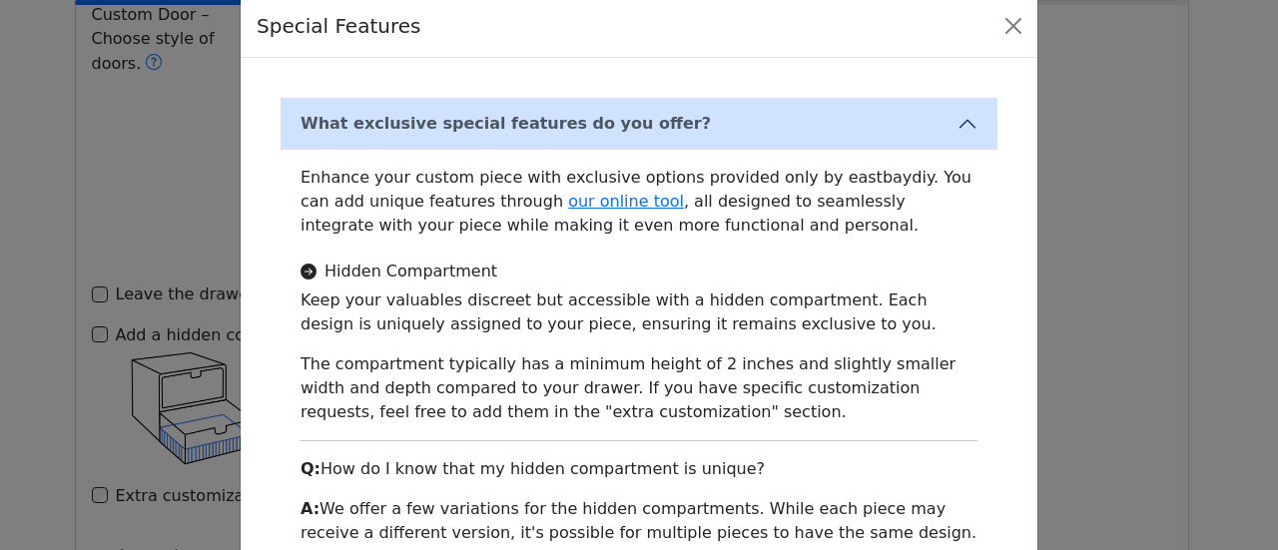
scroll to position [36, 0]
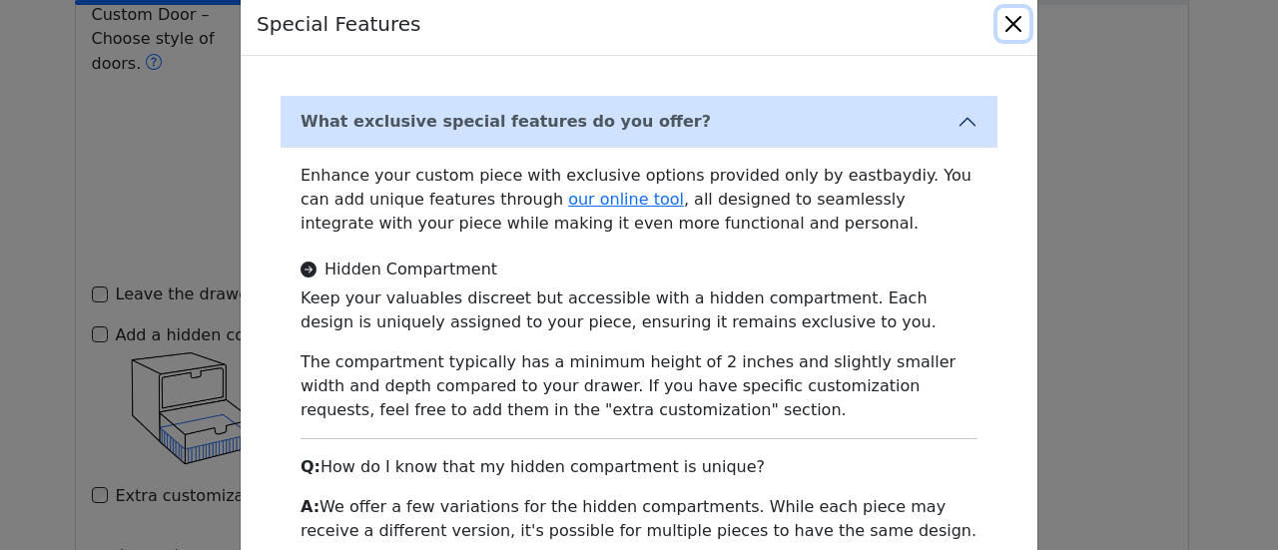
click at [1007, 25] on button "Close" at bounding box center [1013, 24] width 32 height 32
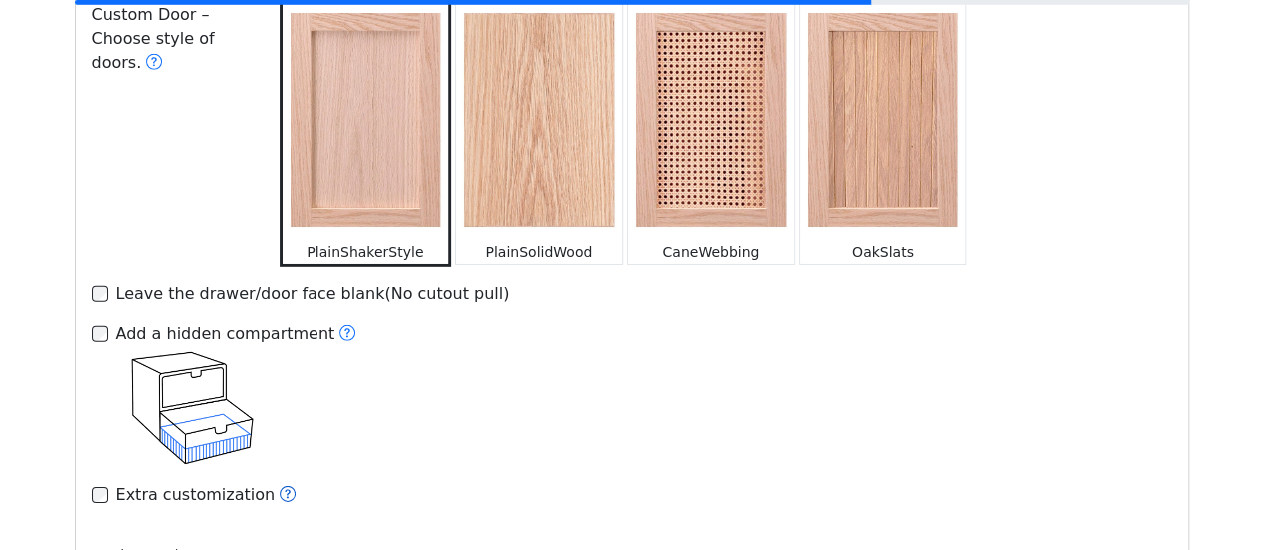
click at [280, 486] on icon at bounding box center [288, 494] width 16 height 16
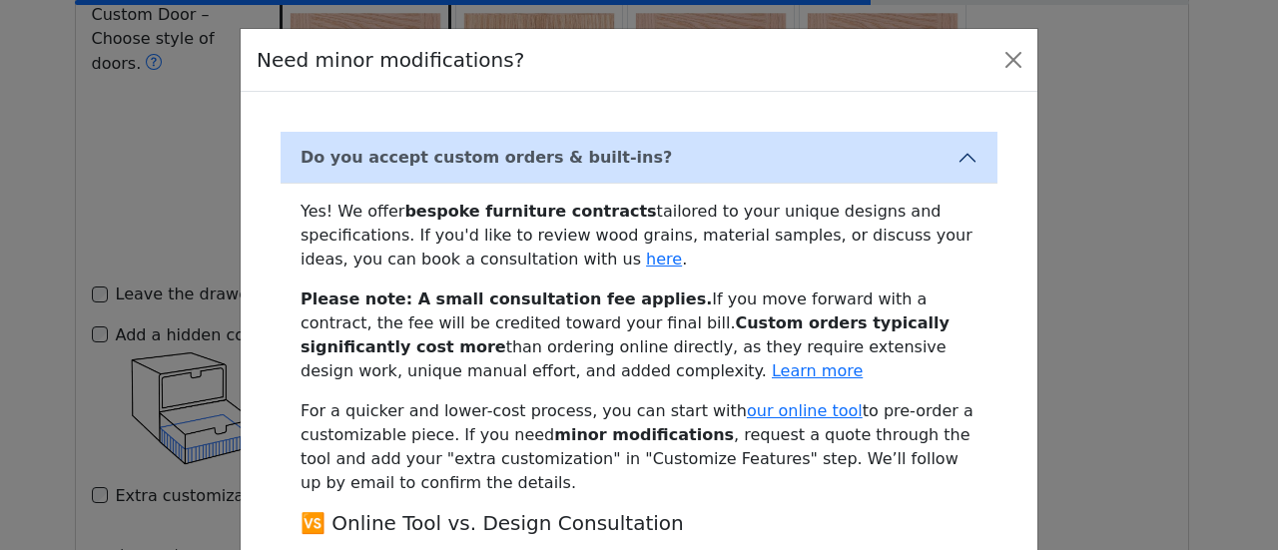
scroll to position [1, 0]
click at [1002, 69] on button "Close" at bounding box center [1013, 59] width 32 height 32
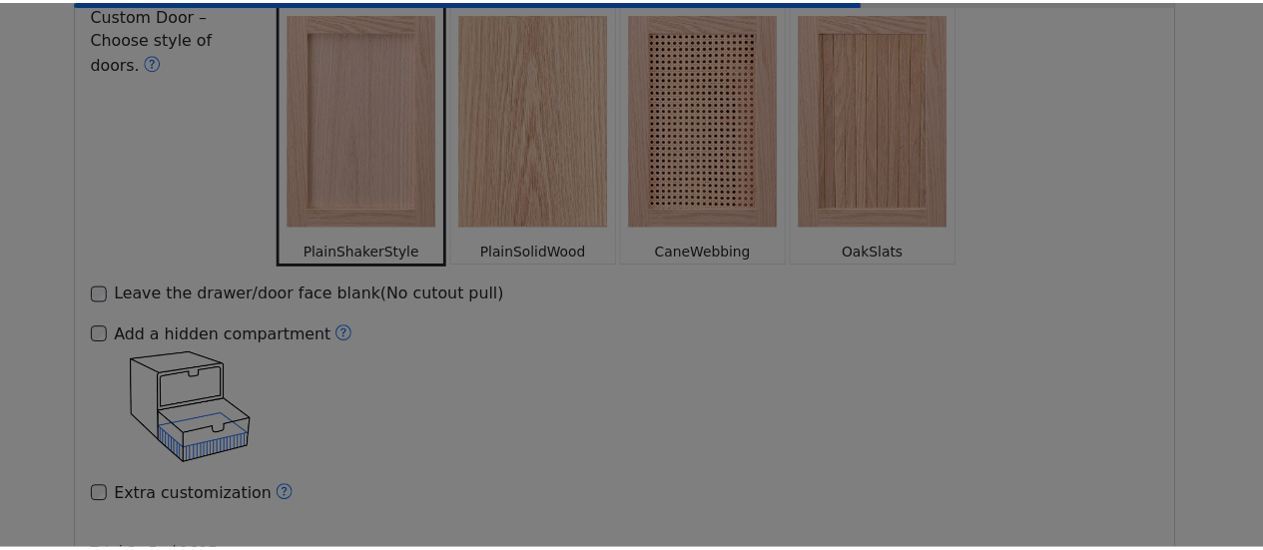
scroll to position [0, 0]
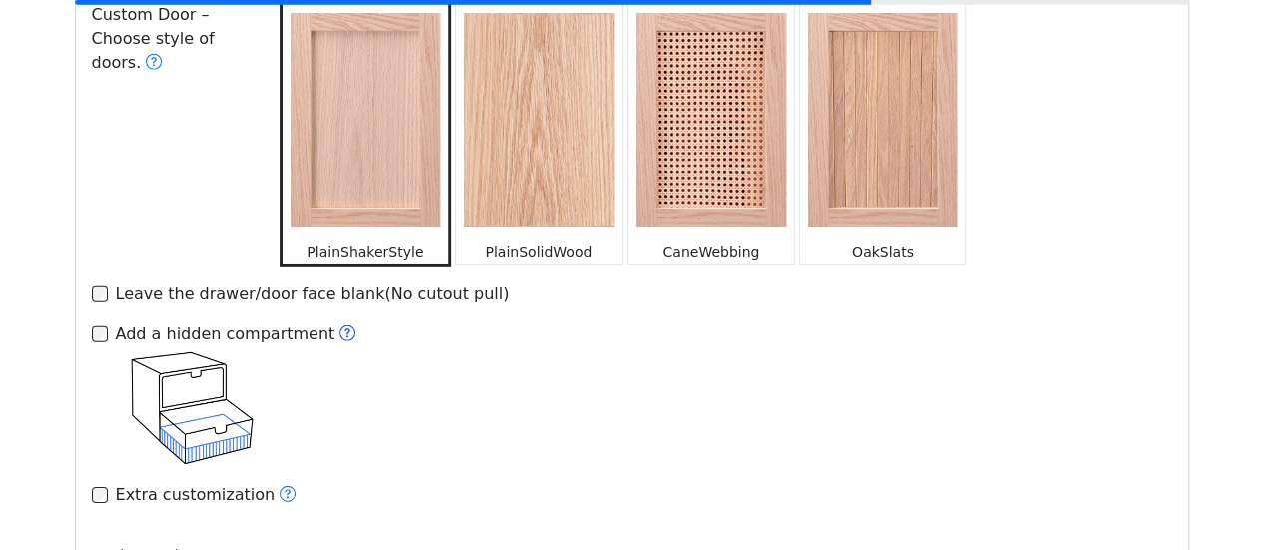
click at [339, 325] on icon at bounding box center [347, 333] width 16 height 16
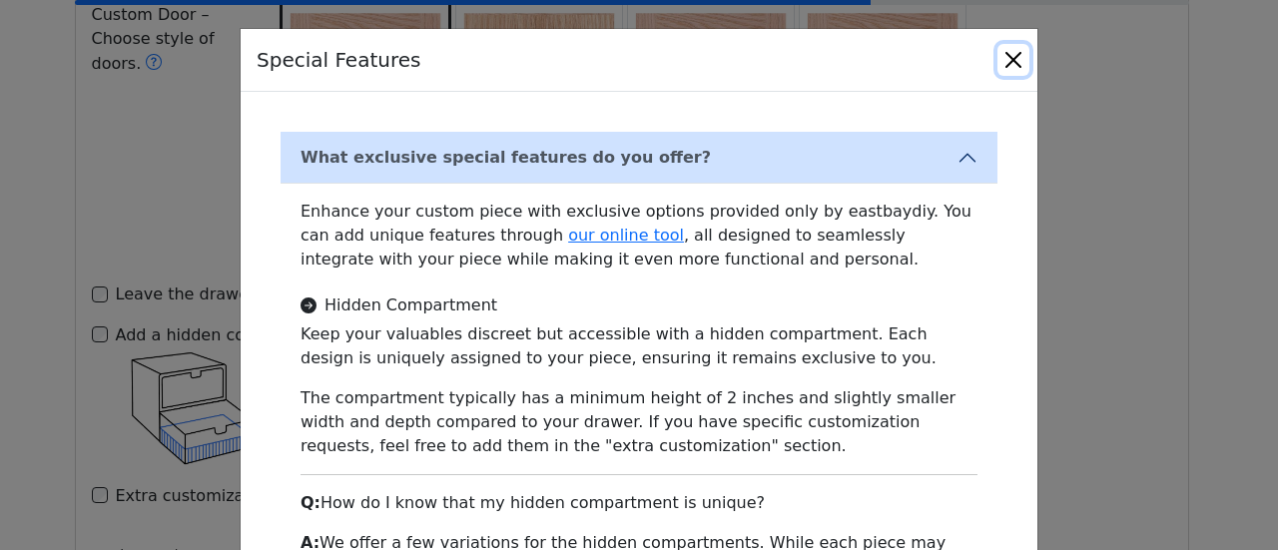
click at [999, 56] on button "Close" at bounding box center [1013, 60] width 32 height 32
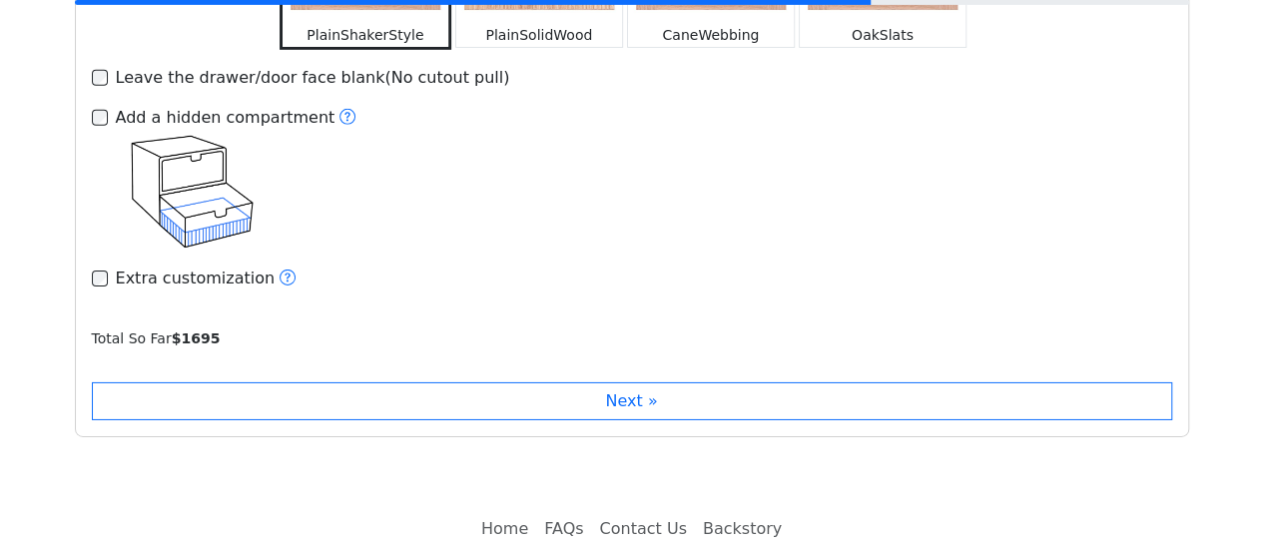
scroll to position [3078, 0]
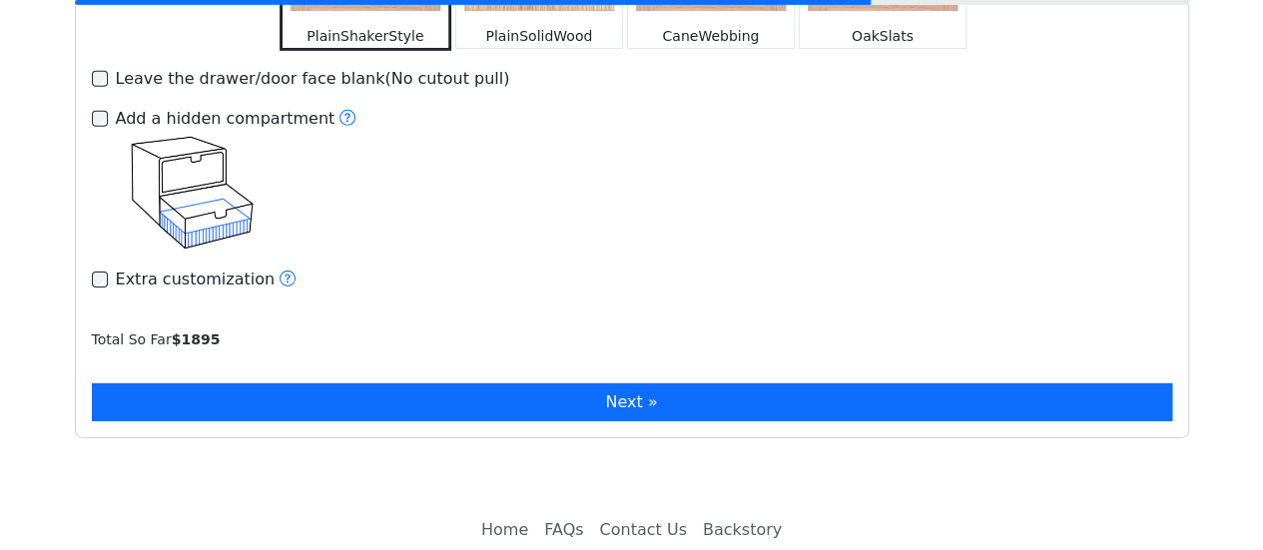
click at [519, 383] on button "Next »" at bounding box center [632, 402] width 1080 height 38
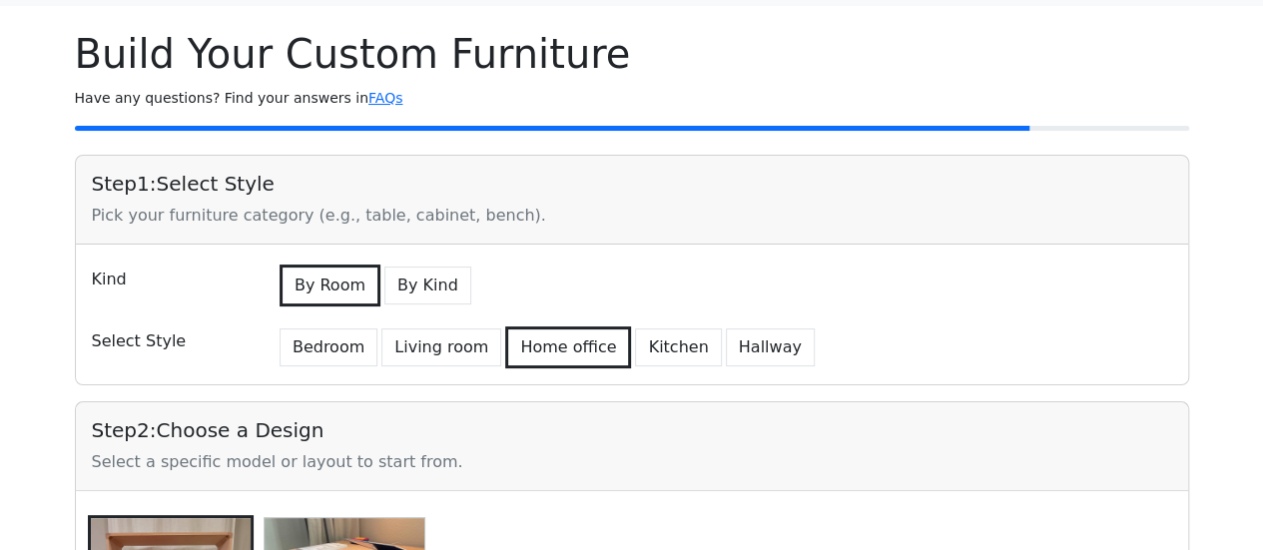
scroll to position [0, 0]
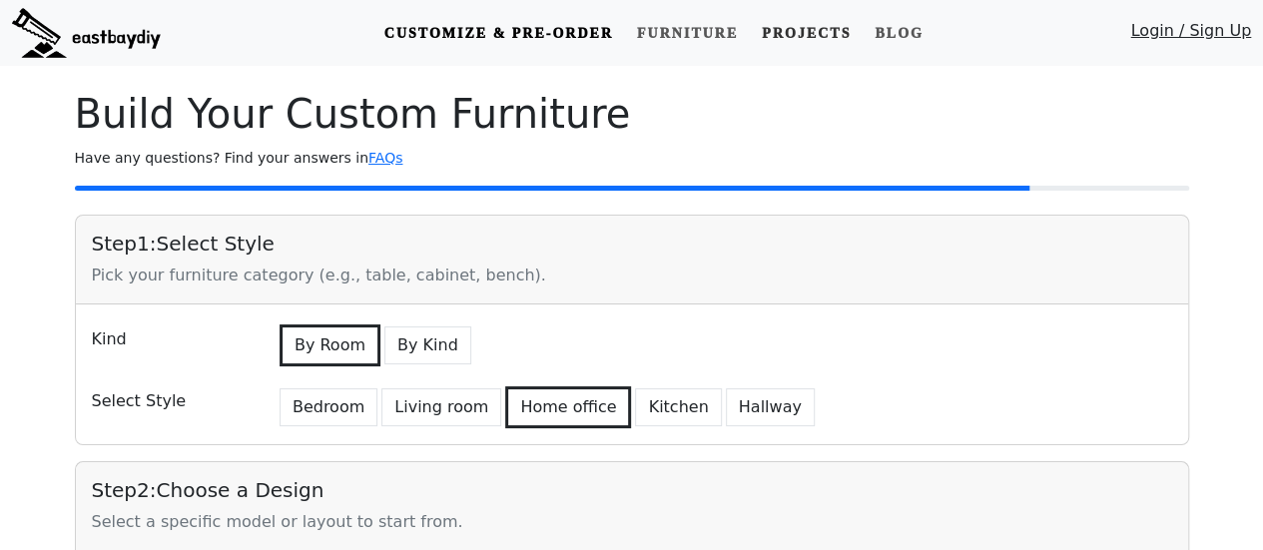
click at [787, 33] on link "Projects" at bounding box center [806, 33] width 105 height 37
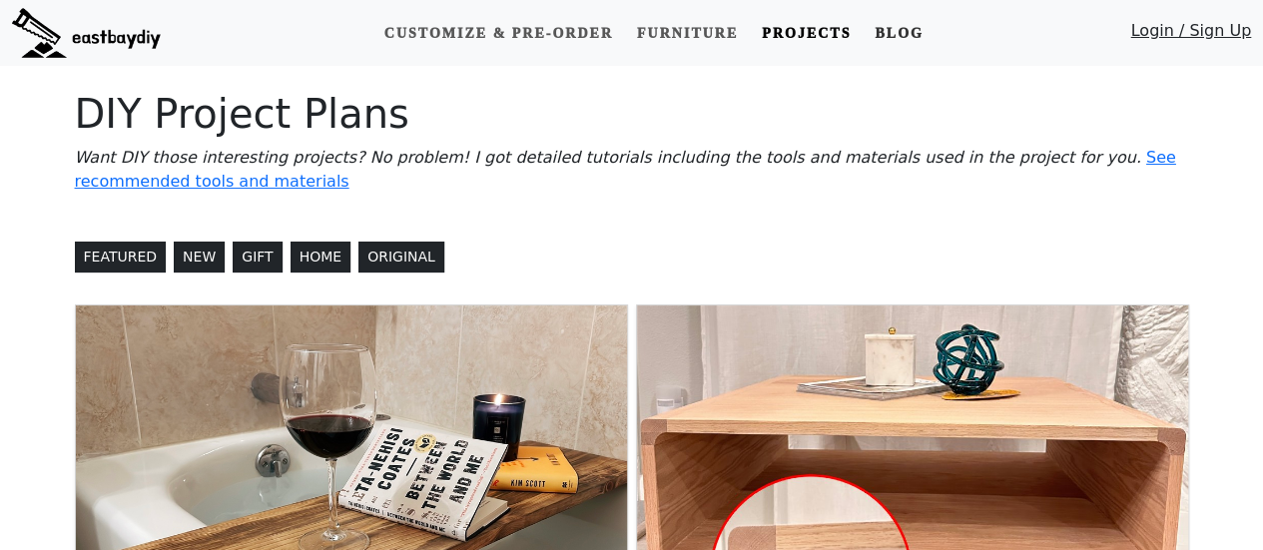
click at [898, 41] on link "Blog" at bounding box center [898, 33] width 64 height 37
